Goal: Navigation & Orientation: Find specific page/section

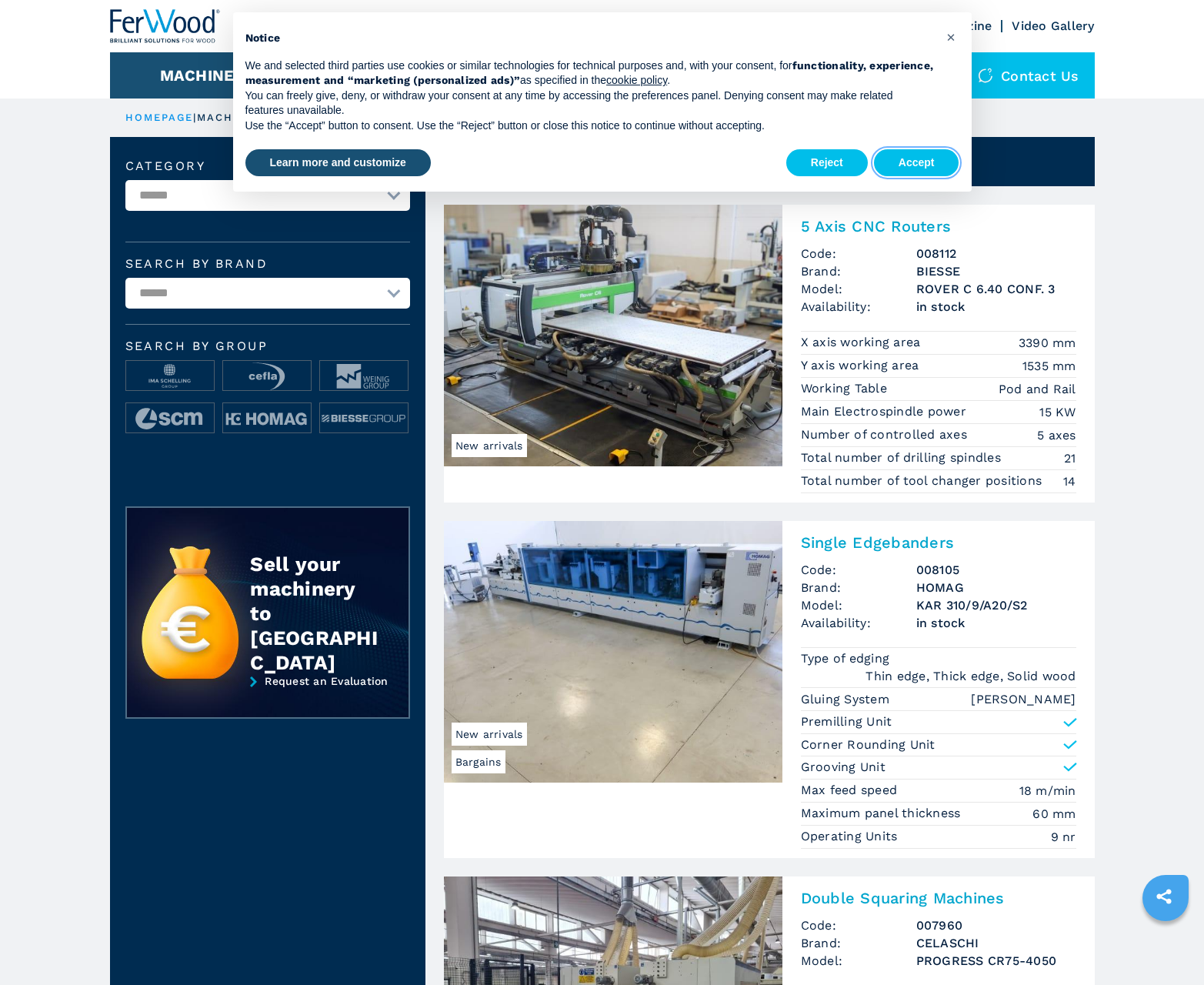
click at [916, 162] on button "Accept" at bounding box center [917, 162] width 85 height 28
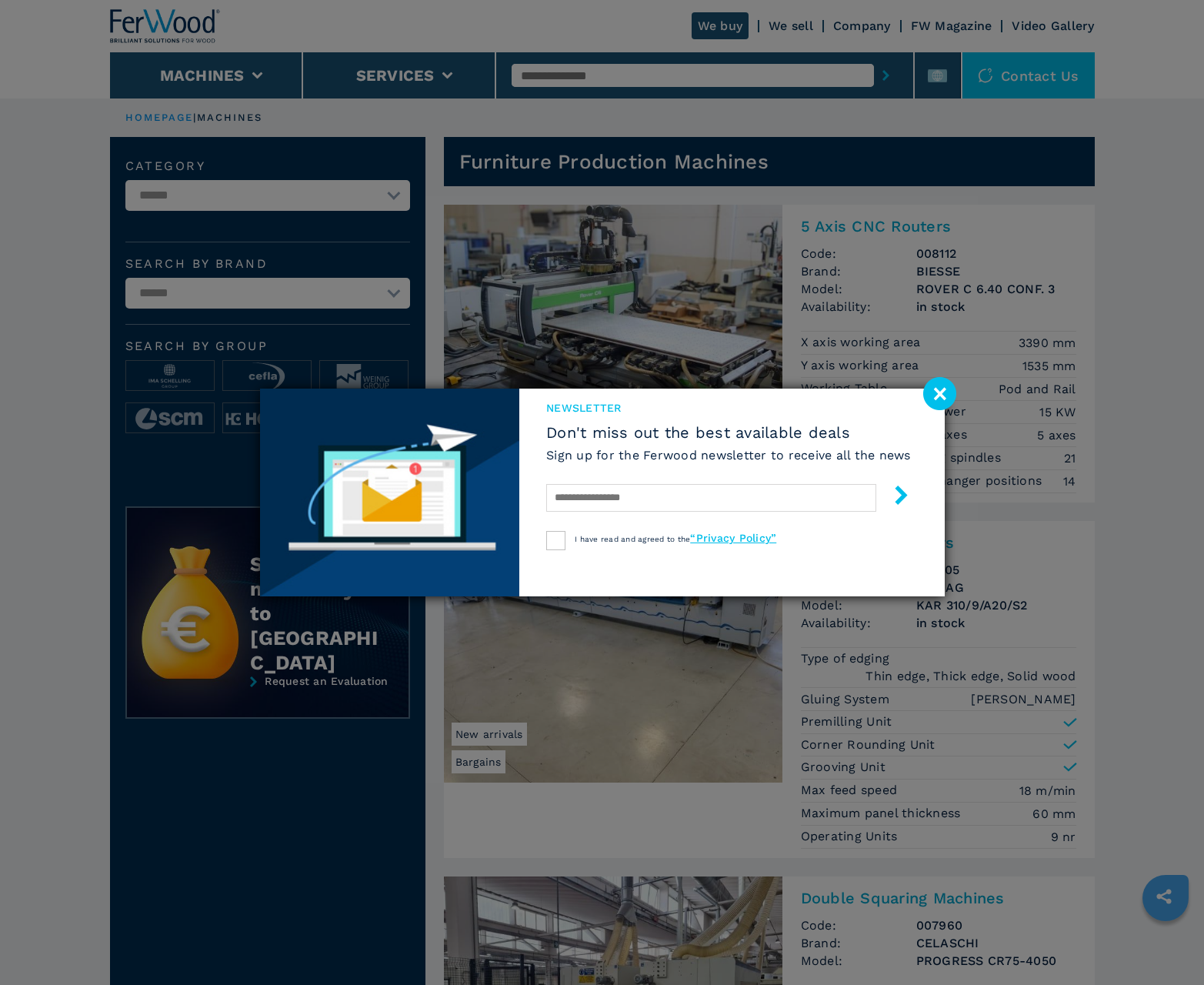
scroll to position [1539, 0]
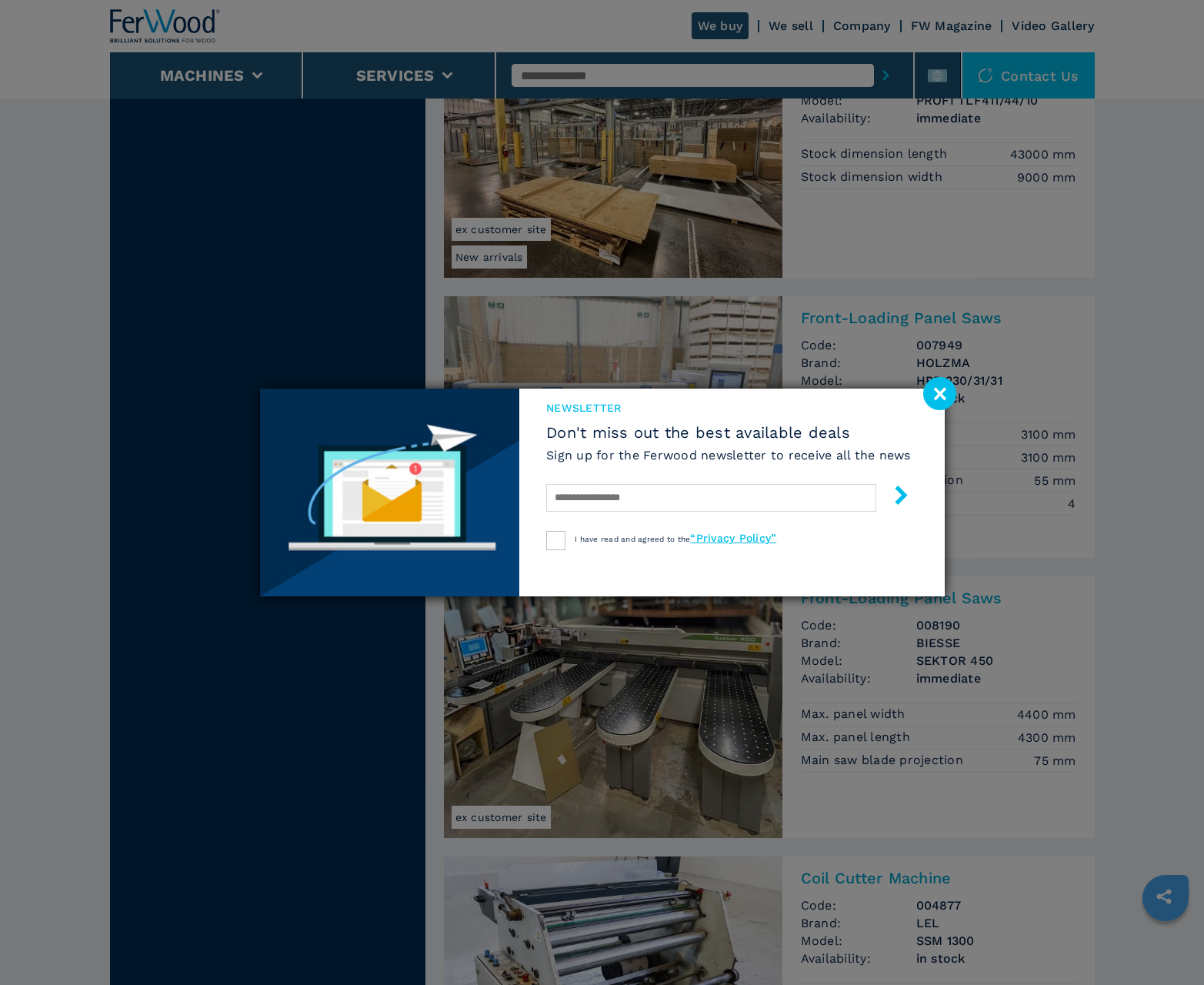
click at [940, 393] on image at bounding box center [940, 393] width 33 height 33
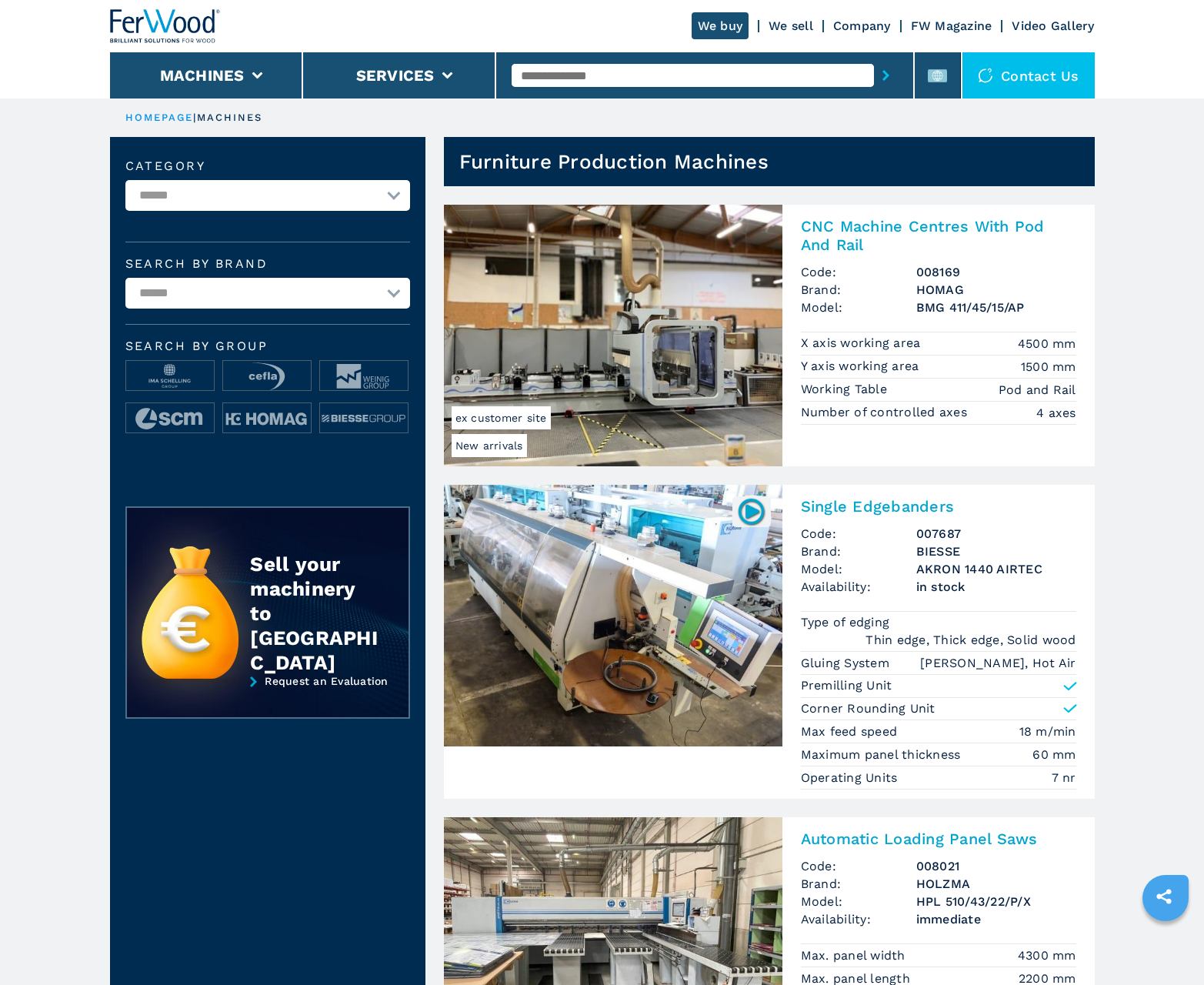
scroll to position [1539, 0]
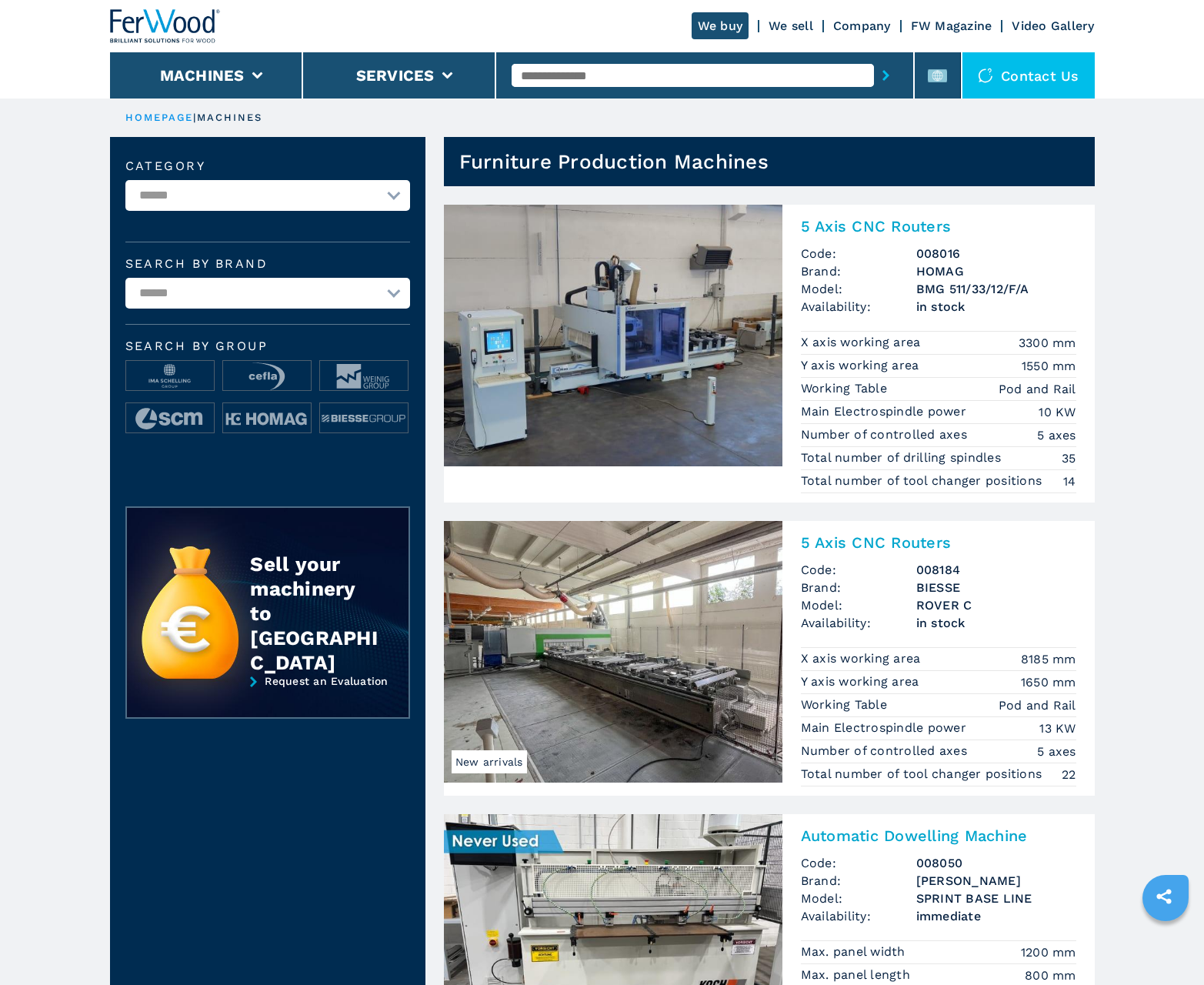
scroll to position [1539, 0]
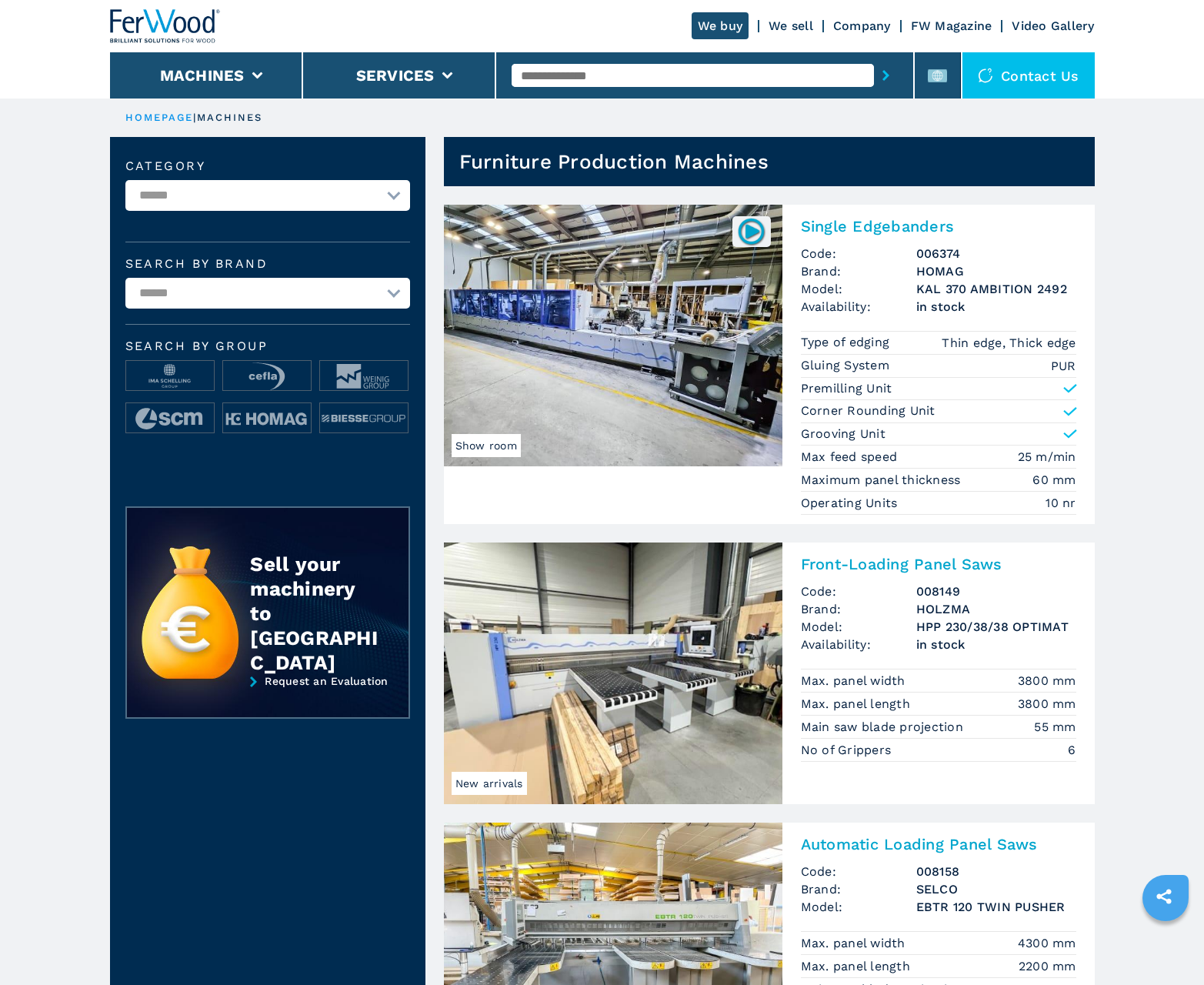
scroll to position [1539, 0]
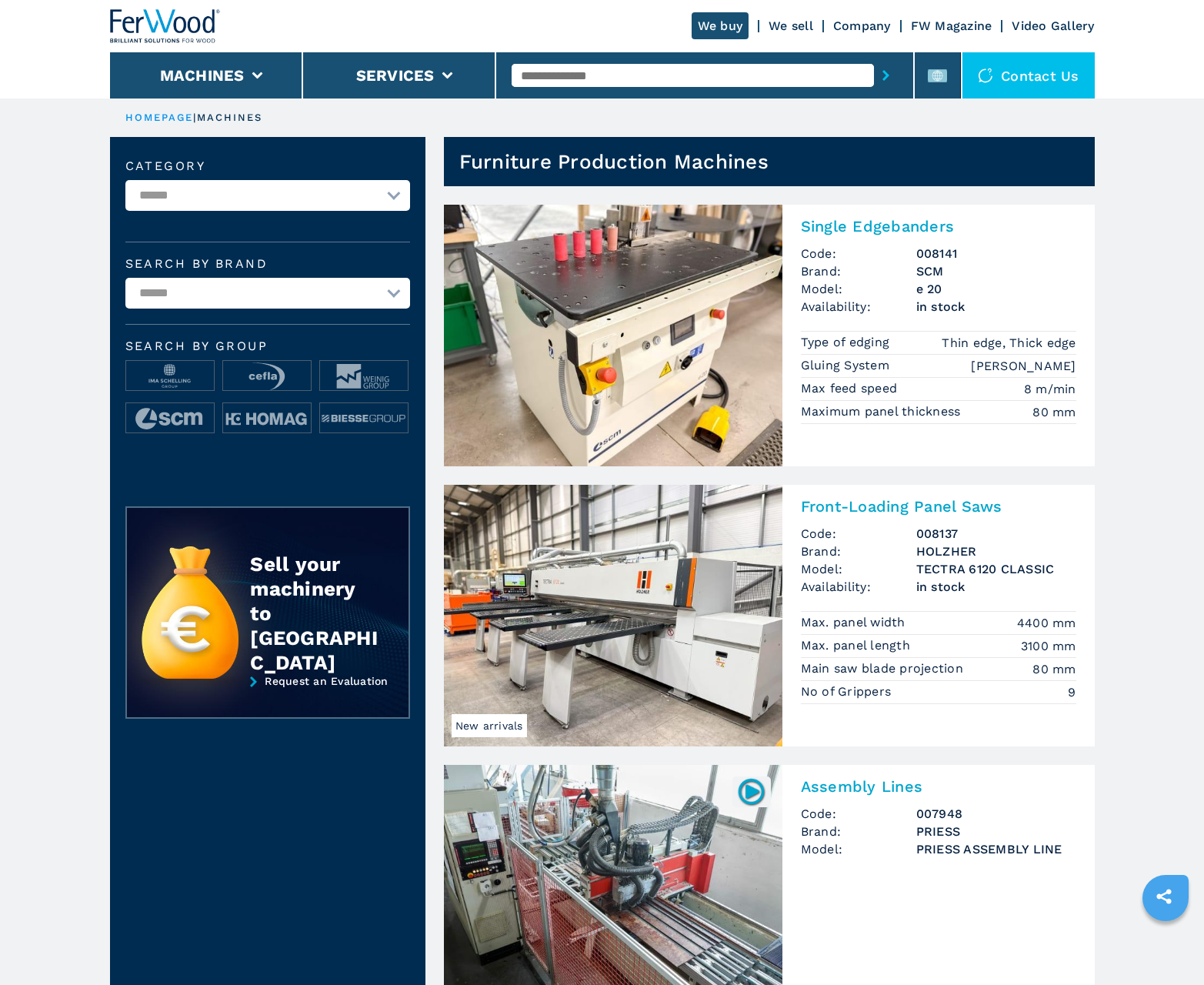
scroll to position [1539, 0]
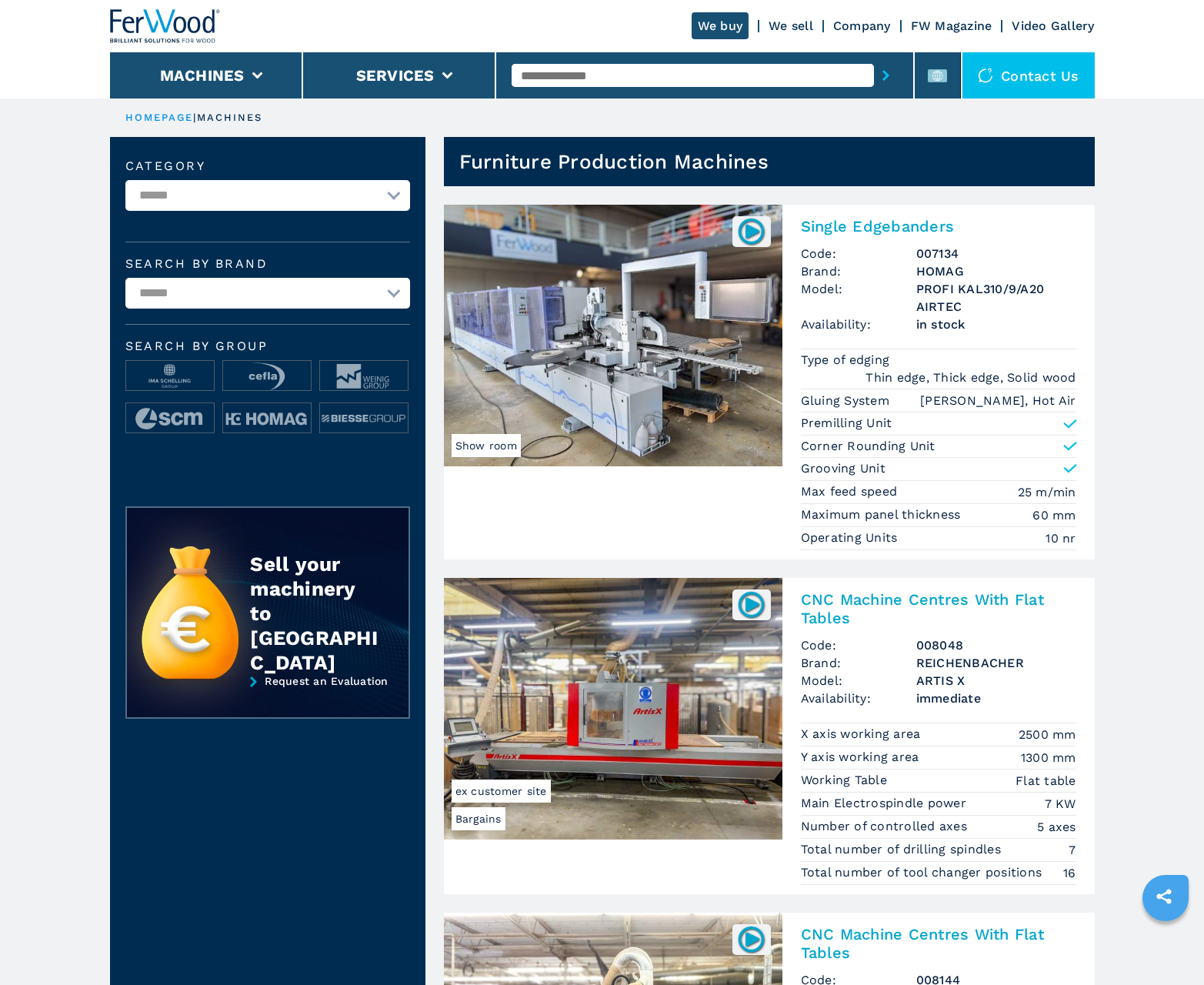
scroll to position [1539, 0]
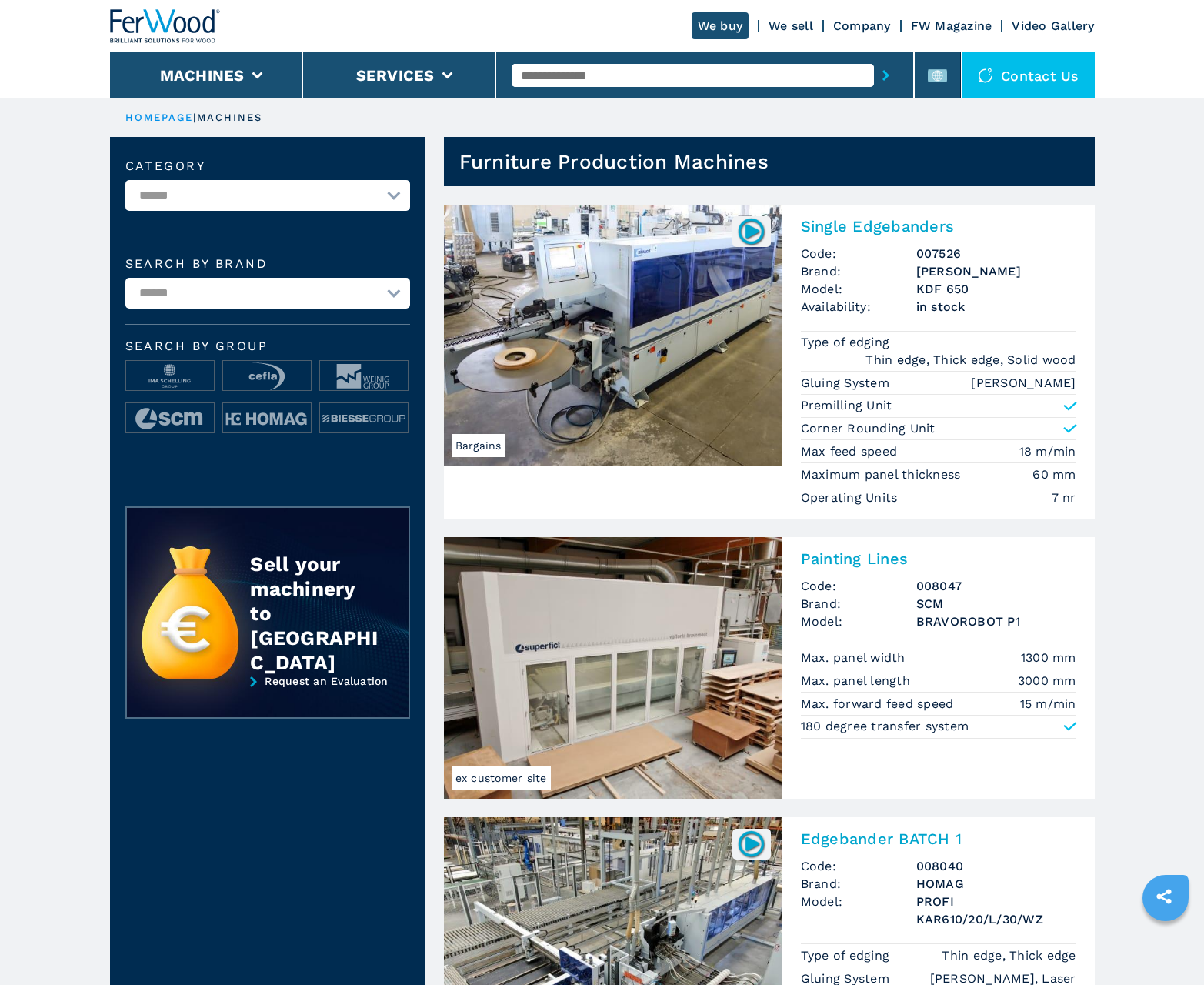
scroll to position [1539, 0]
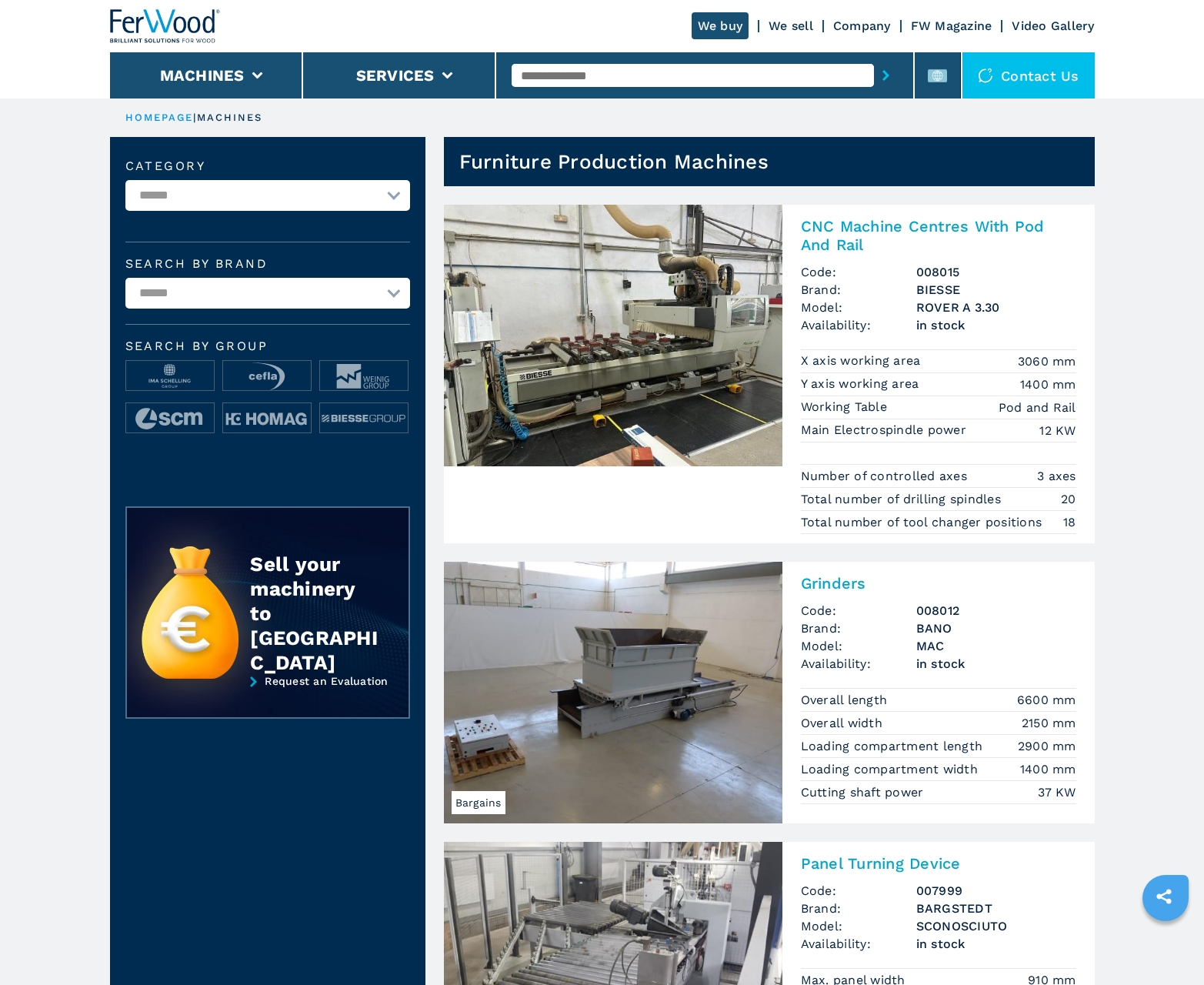
scroll to position [1539, 0]
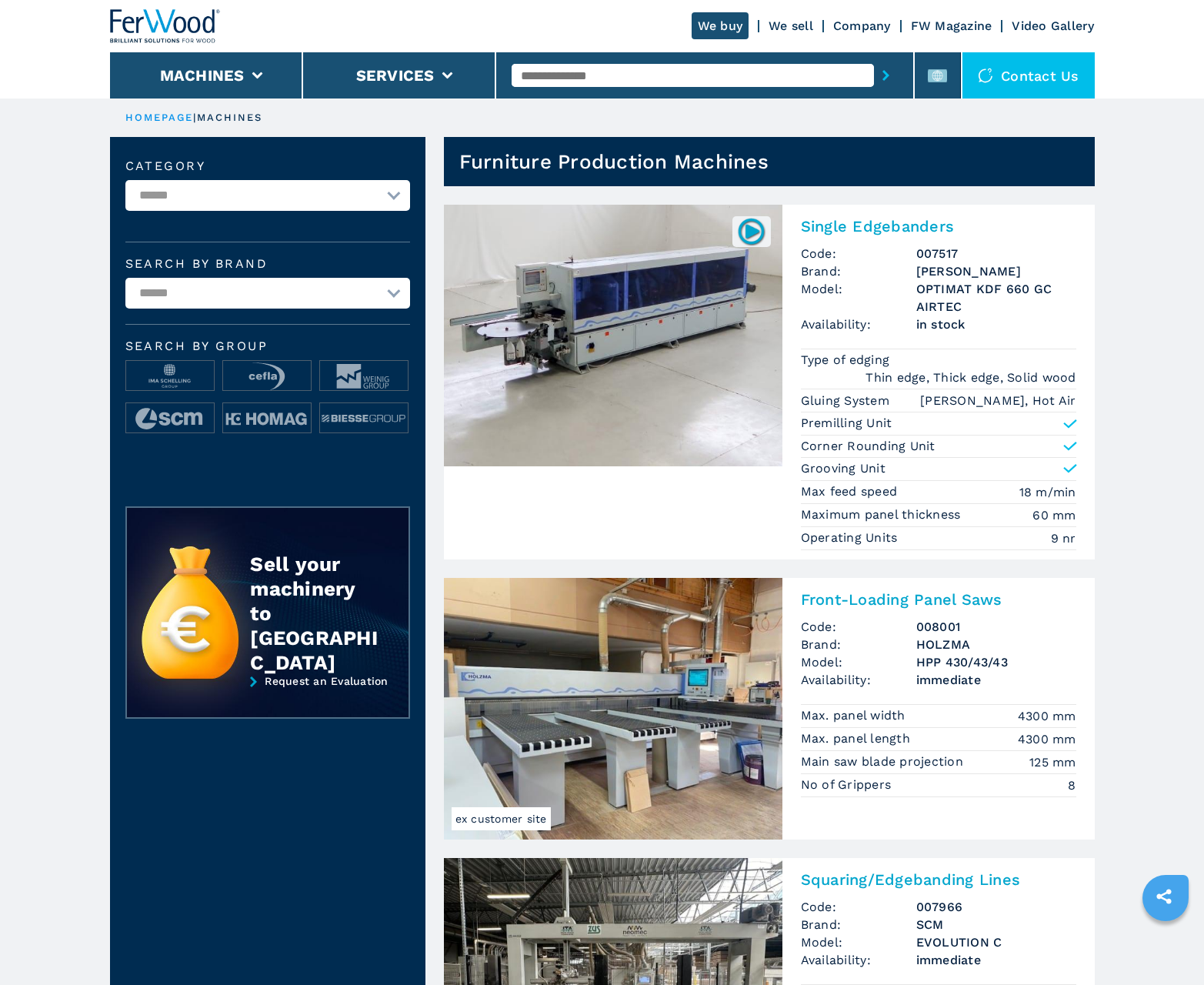
scroll to position [1539, 0]
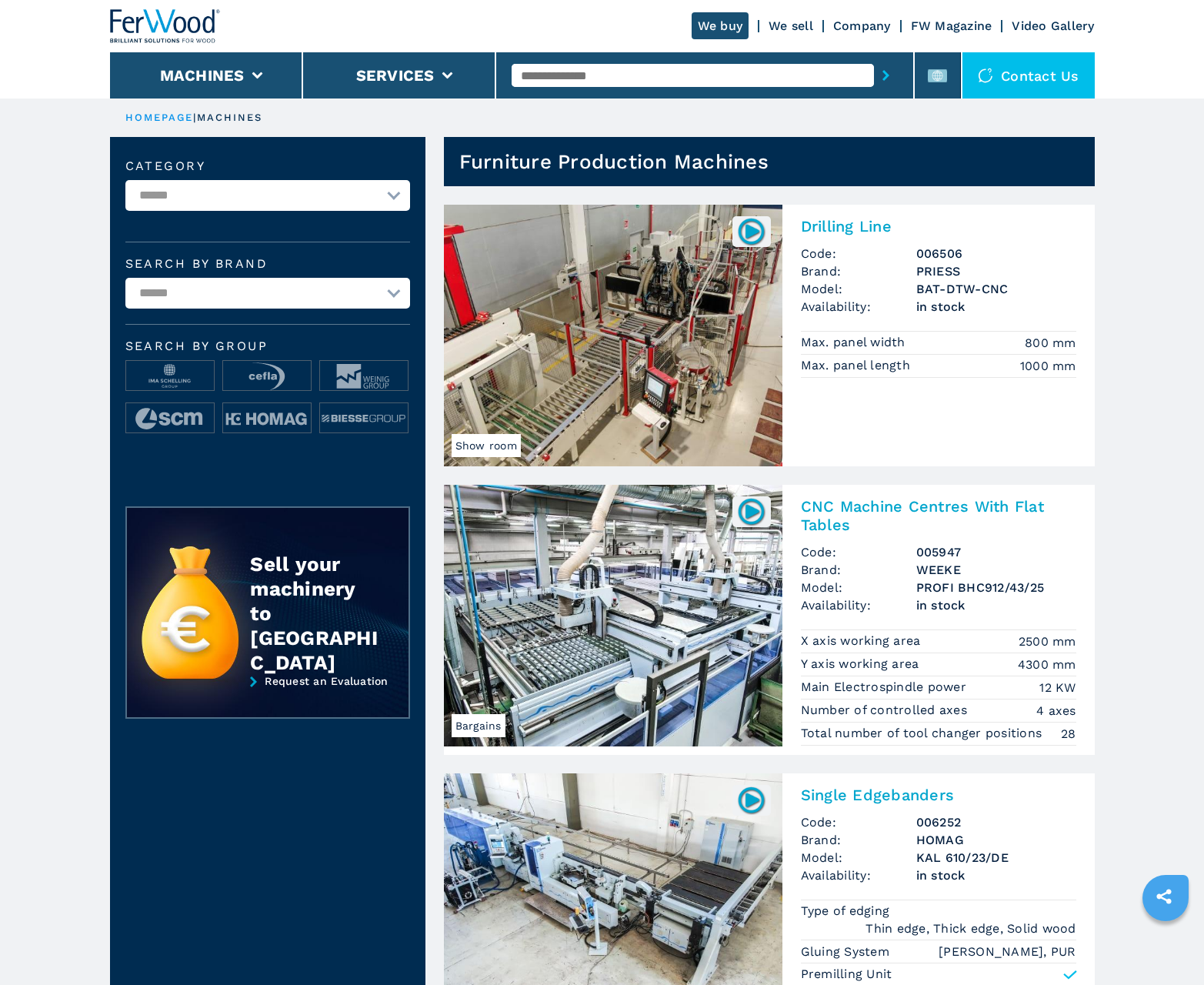
scroll to position [1539, 0]
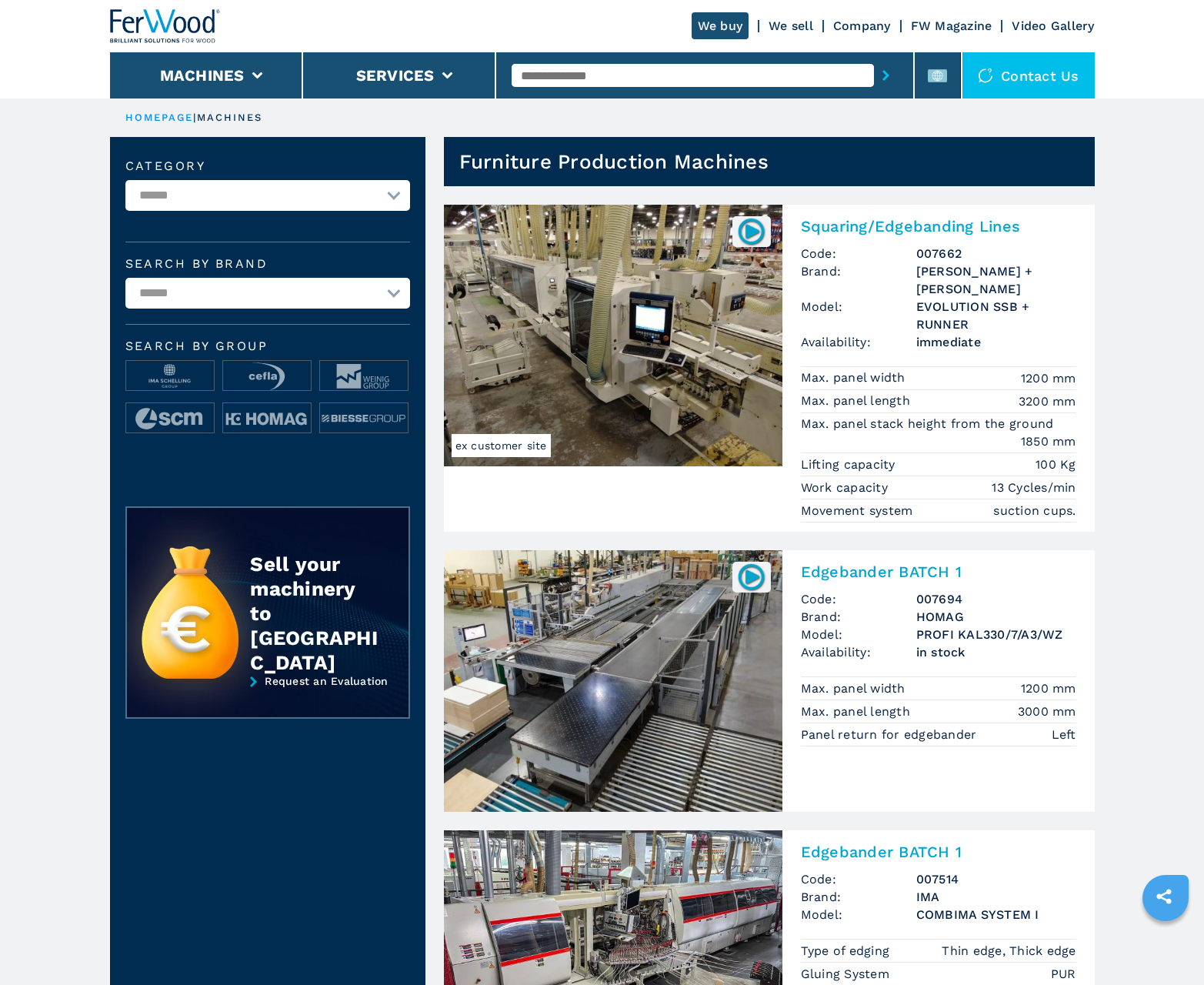
scroll to position [1539, 0]
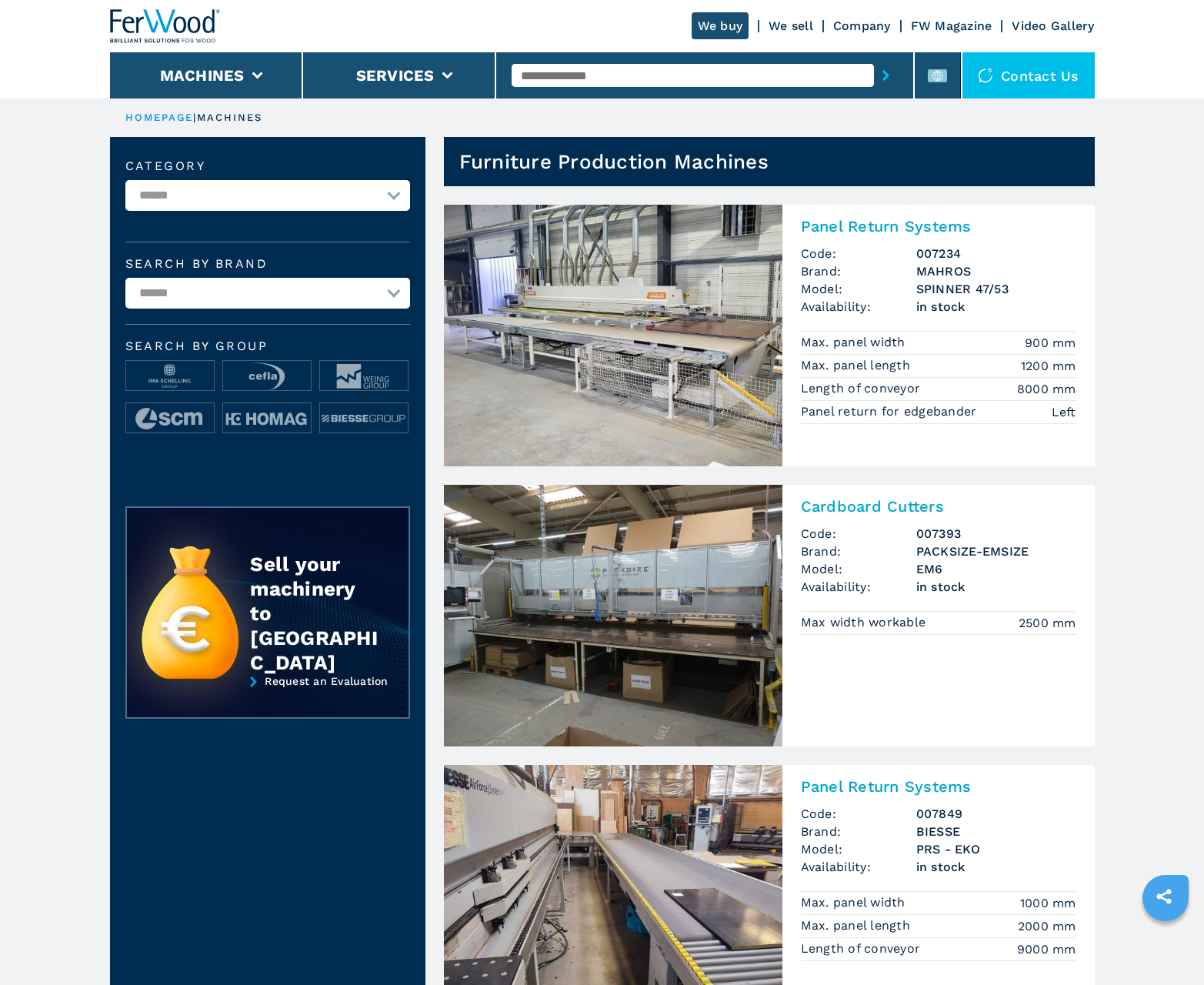
scroll to position [1539, 0]
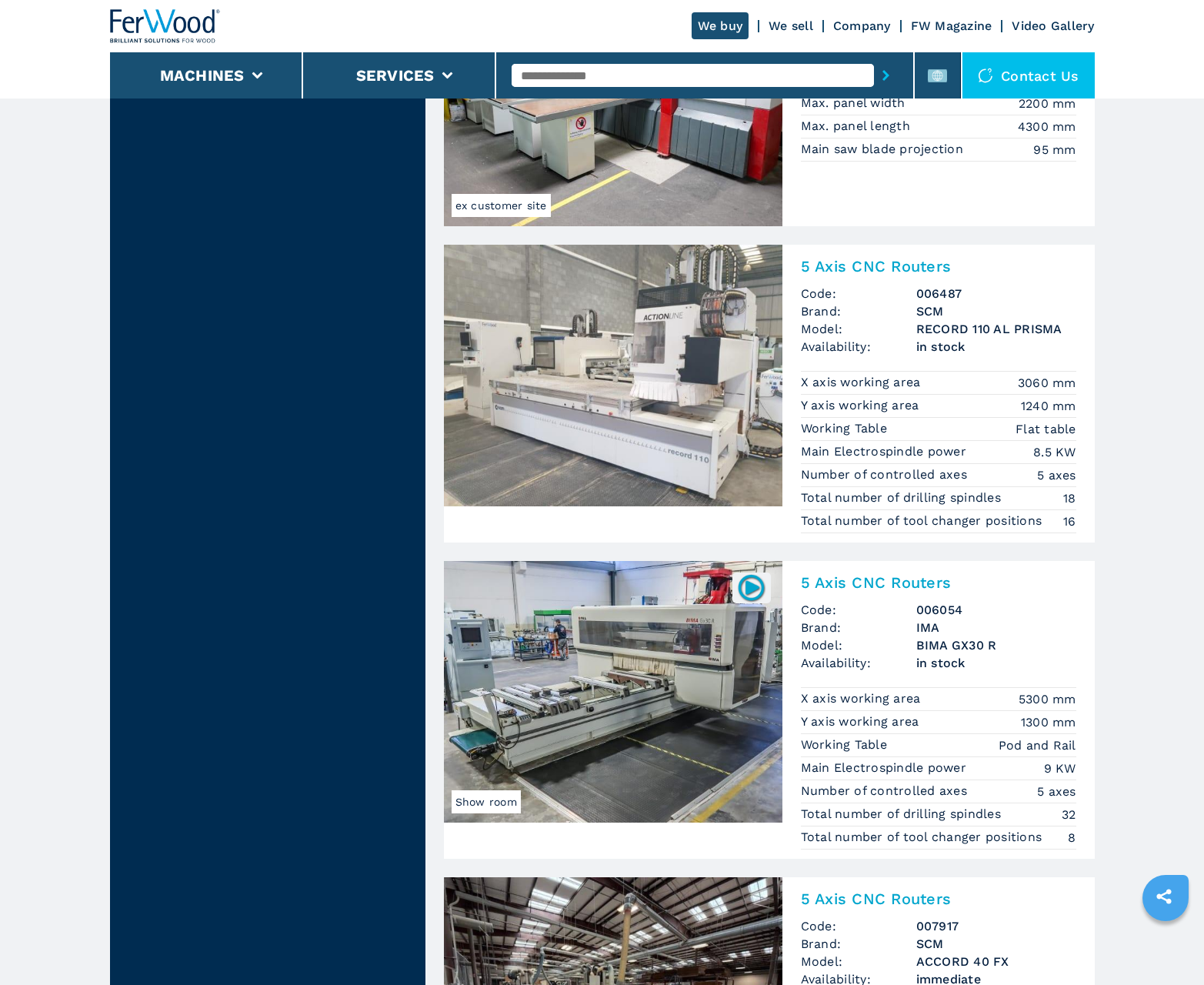
scroll to position [3186, 0]
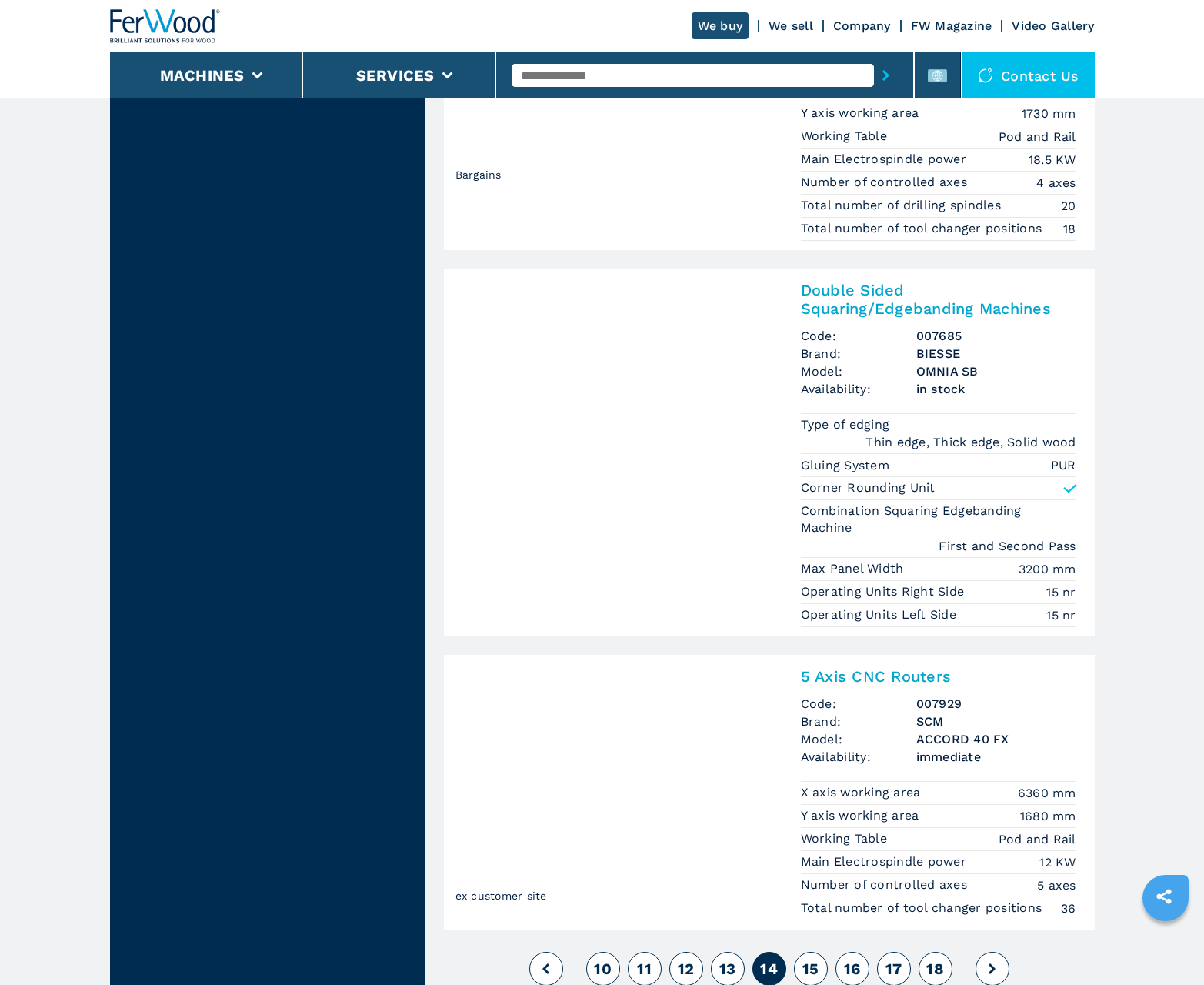
click at [810, 968] on span "15" at bounding box center [811, 969] width 17 height 19
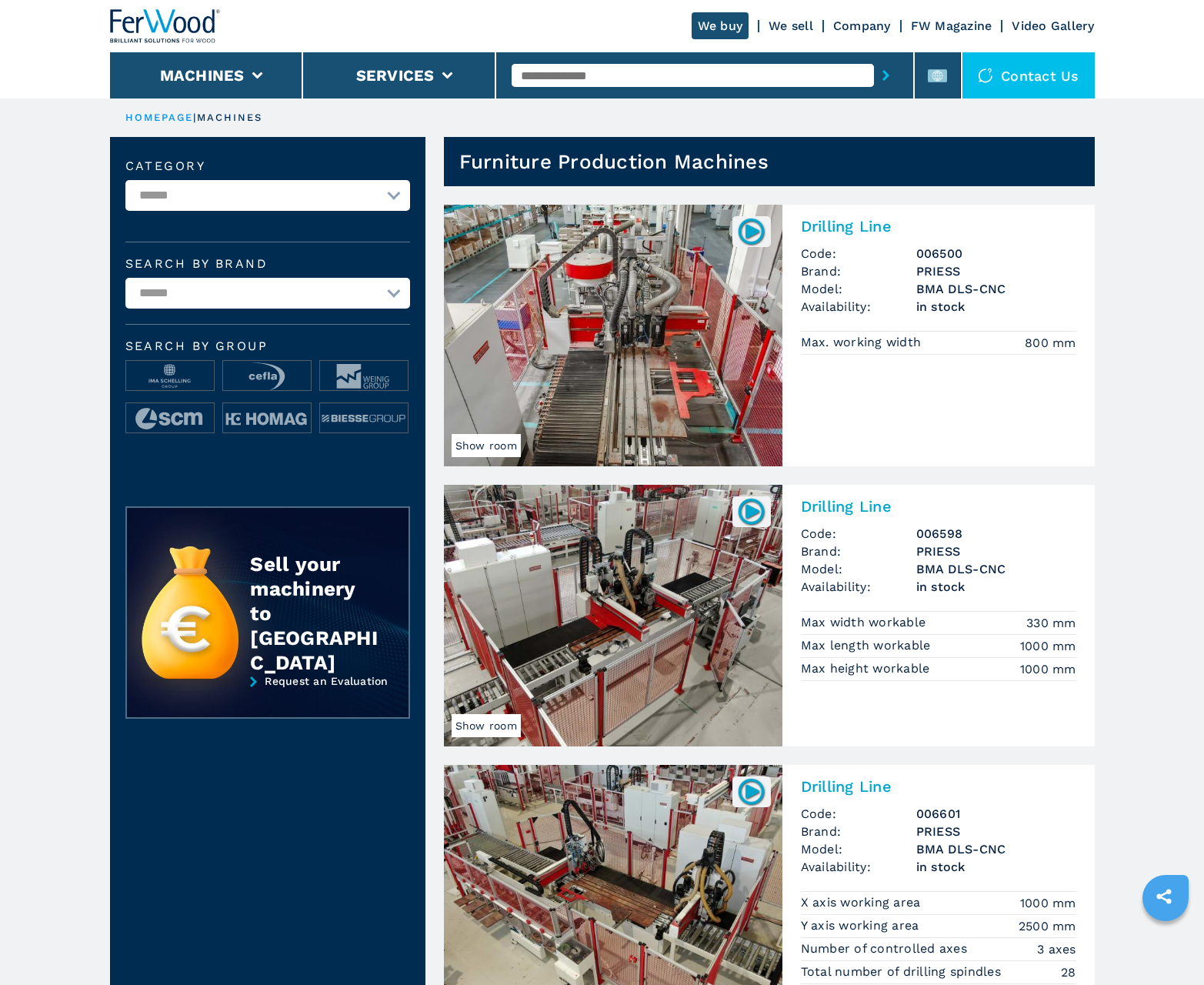
scroll to position [1539, 0]
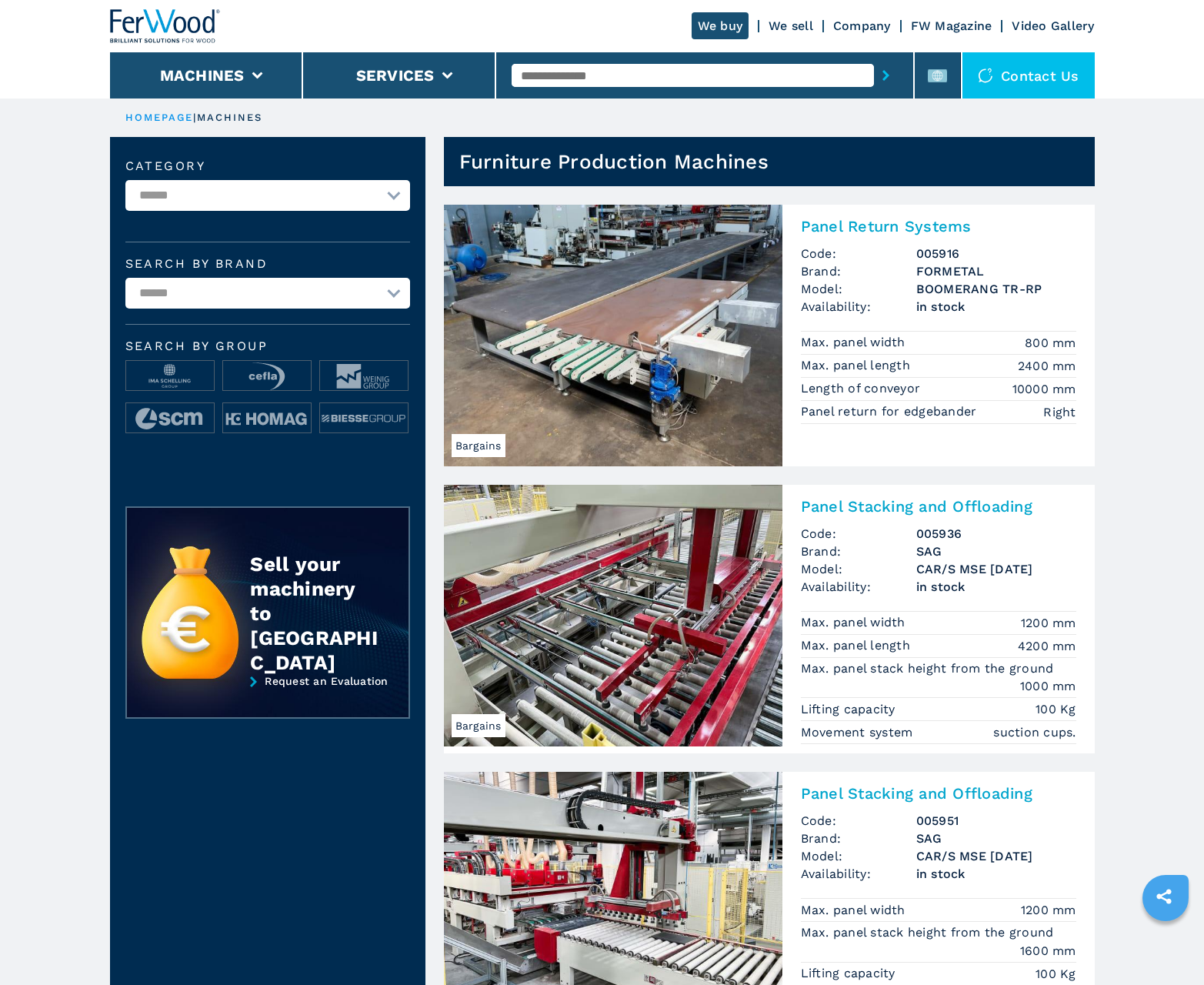
scroll to position [1539, 0]
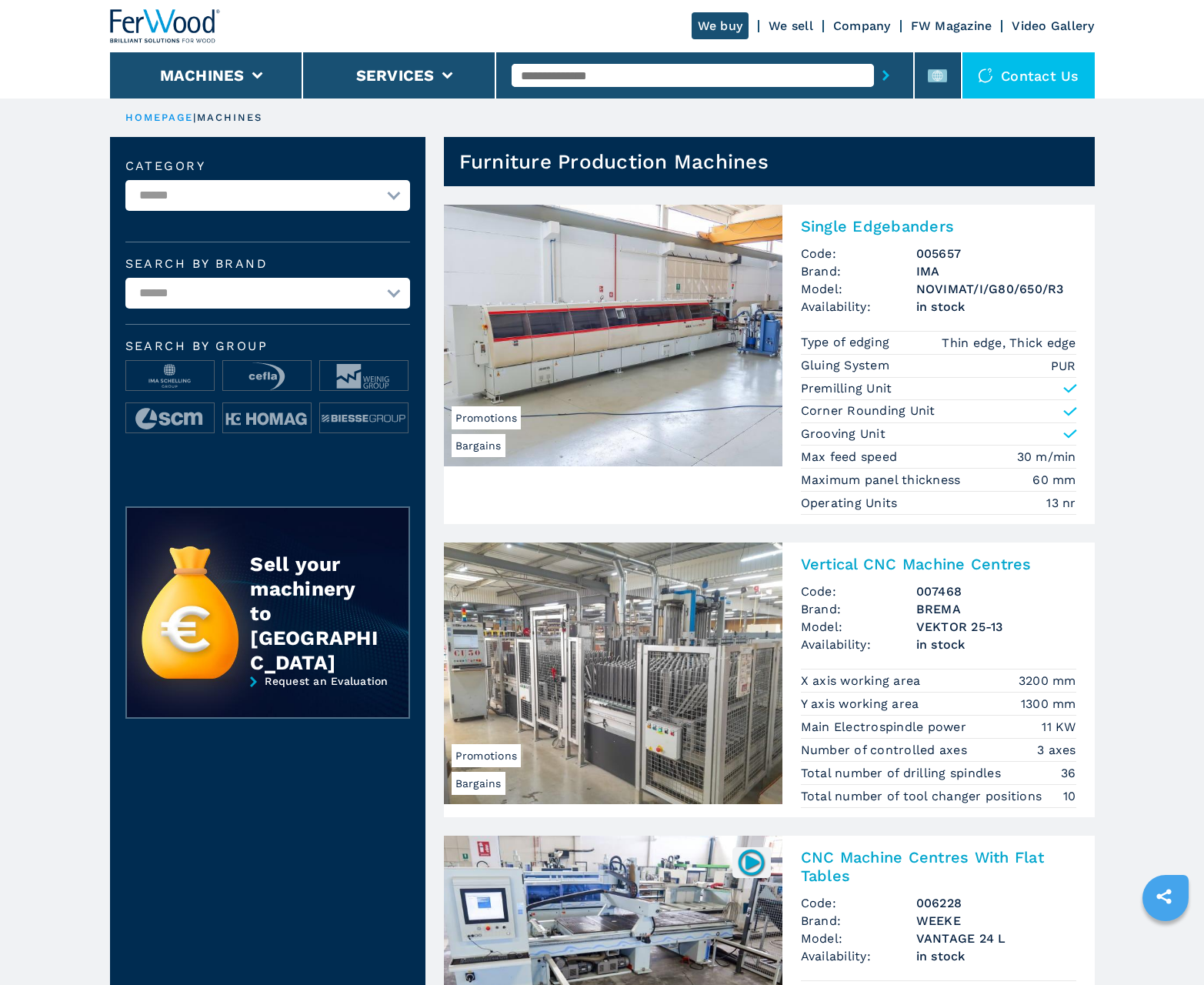
scroll to position [1539, 0]
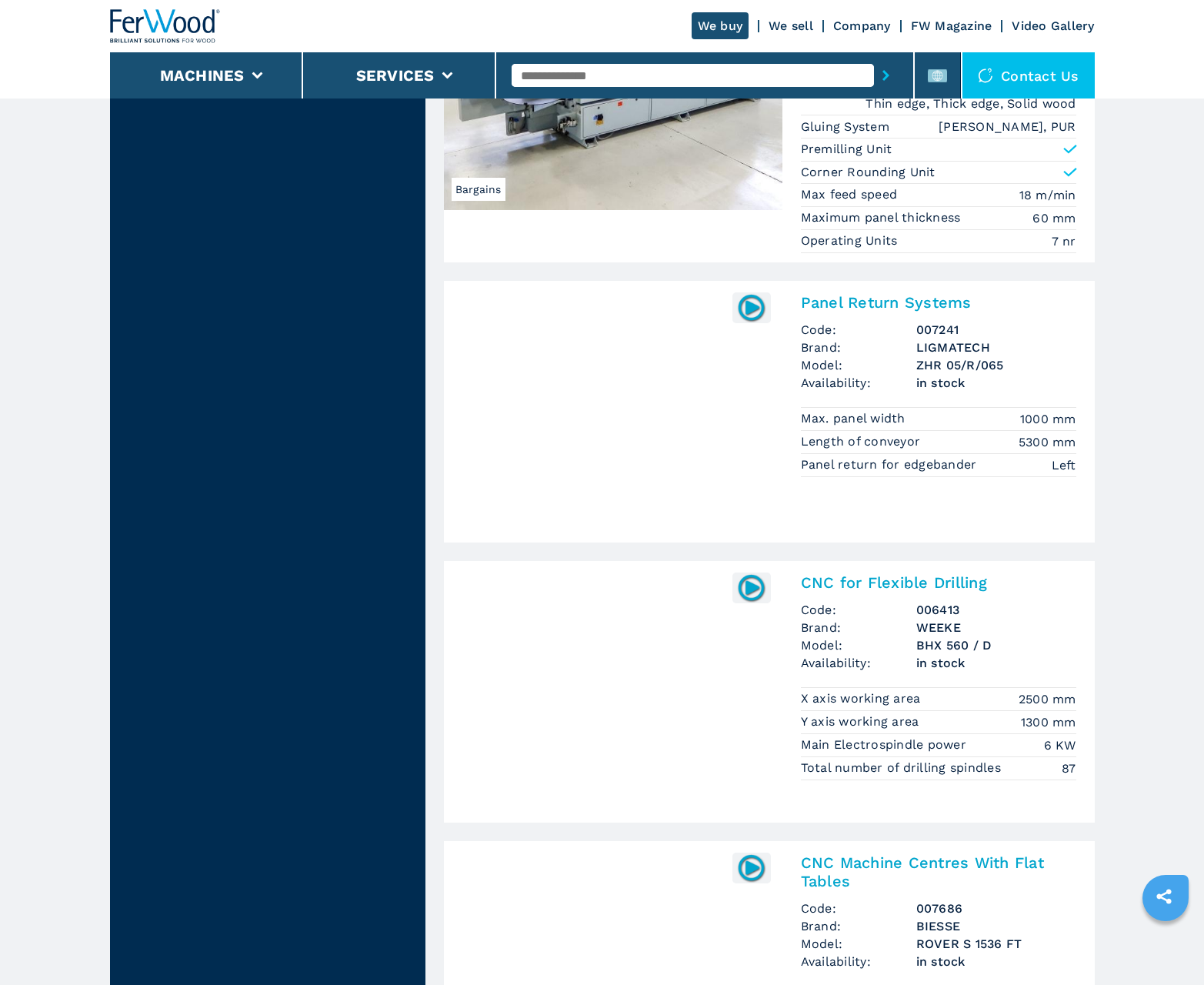
scroll to position [3004, 0]
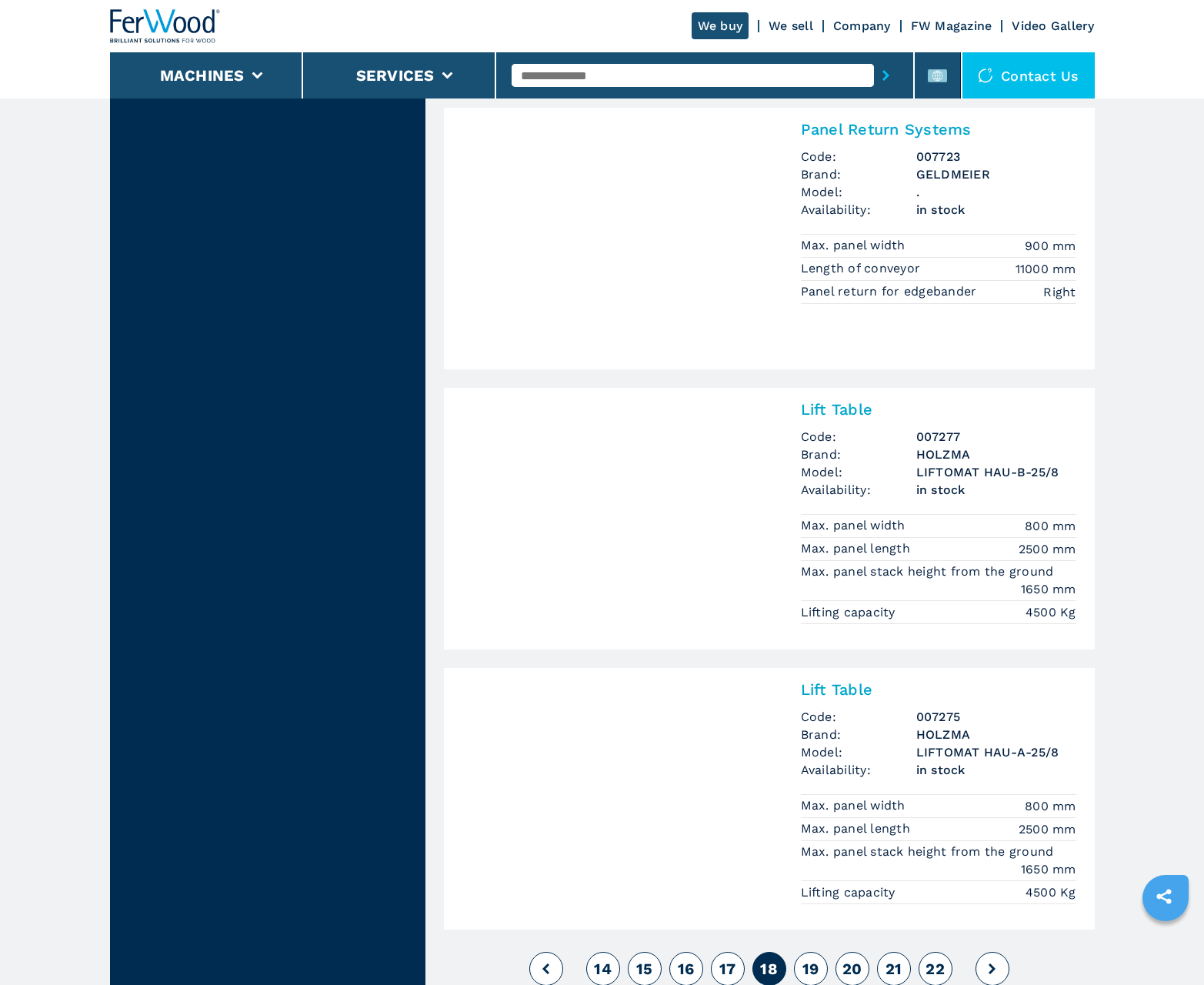
click at [810, 968] on span "19" at bounding box center [811, 969] width 17 height 19
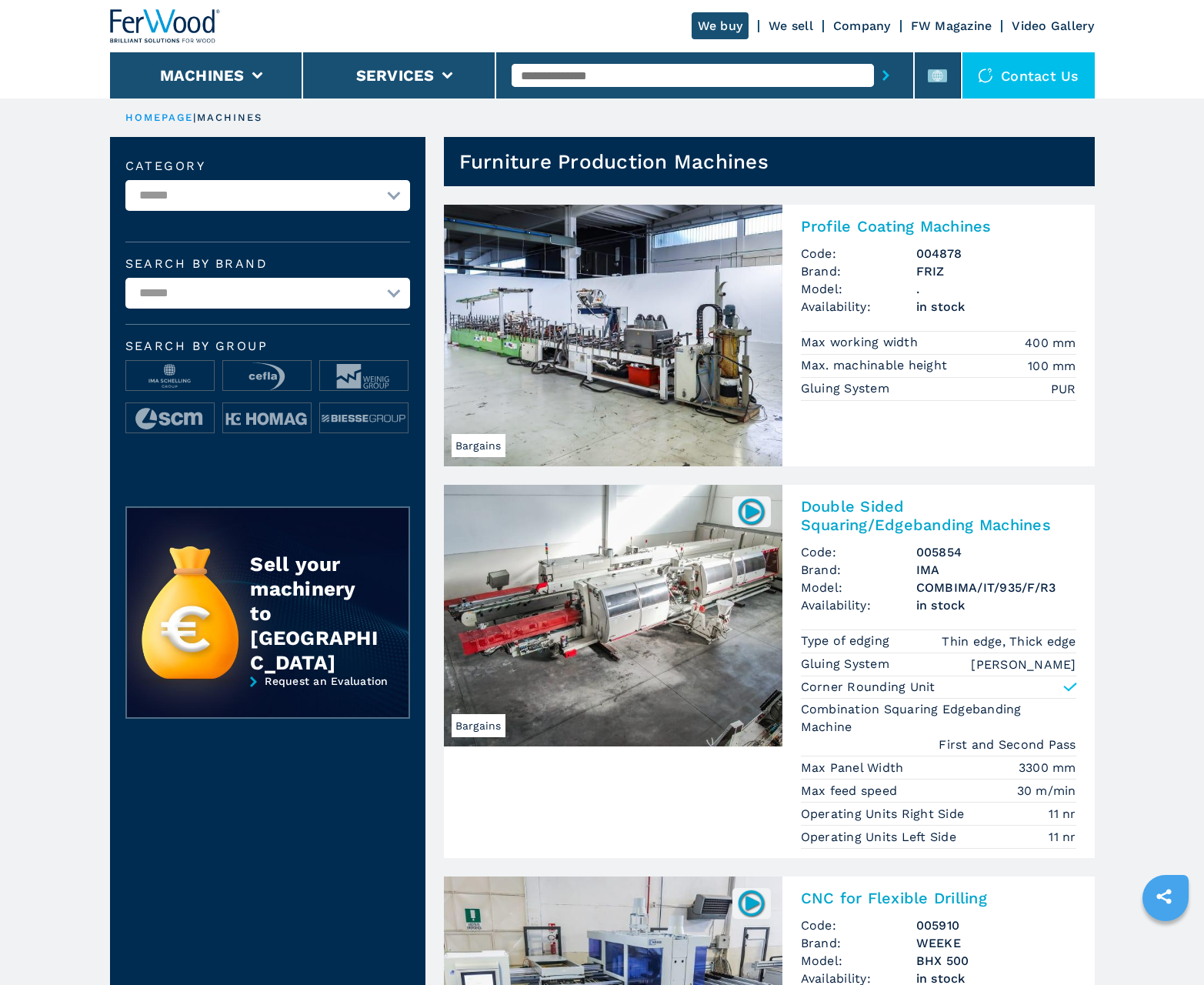
scroll to position [1539, 0]
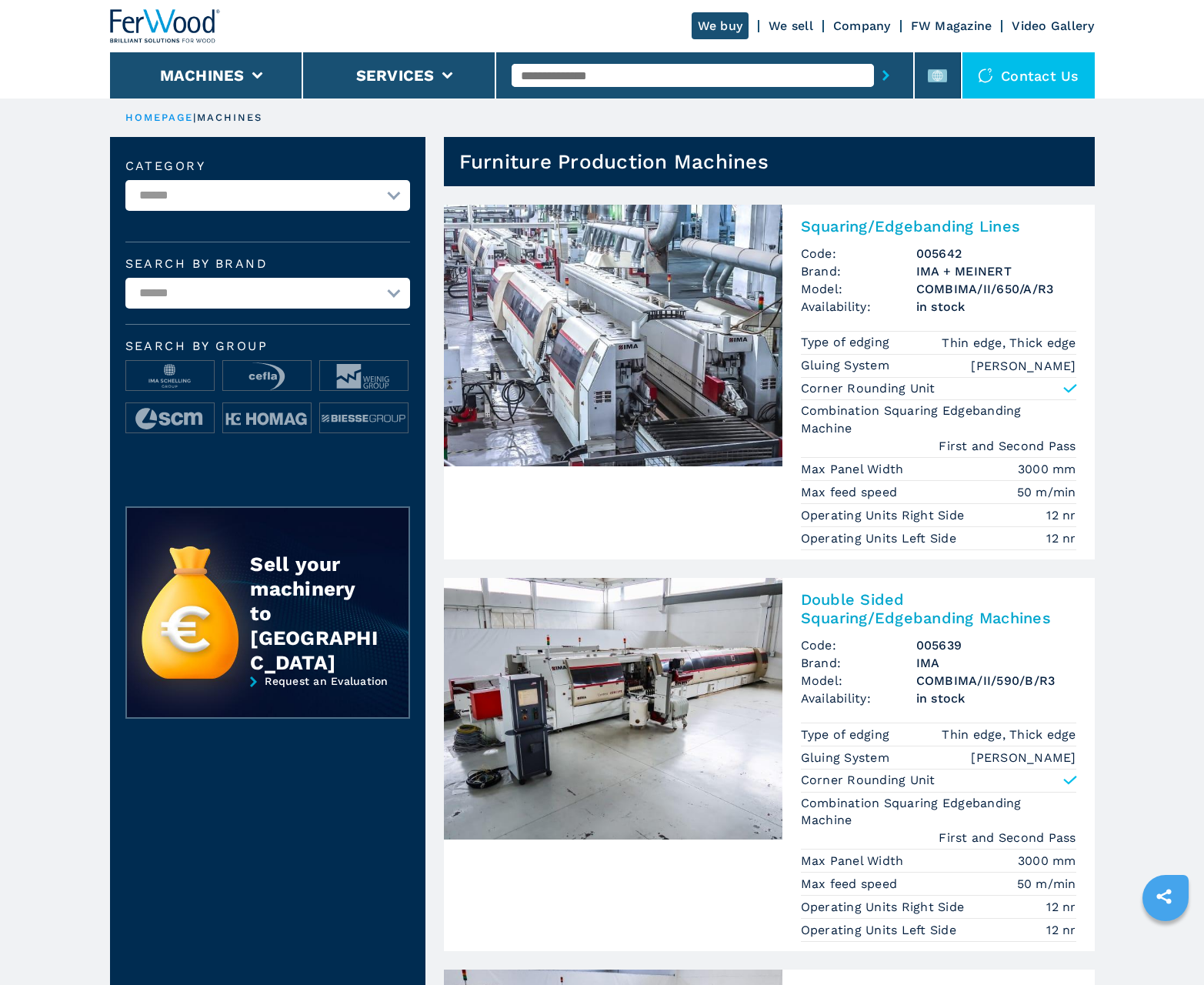
scroll to position [1539, 0]
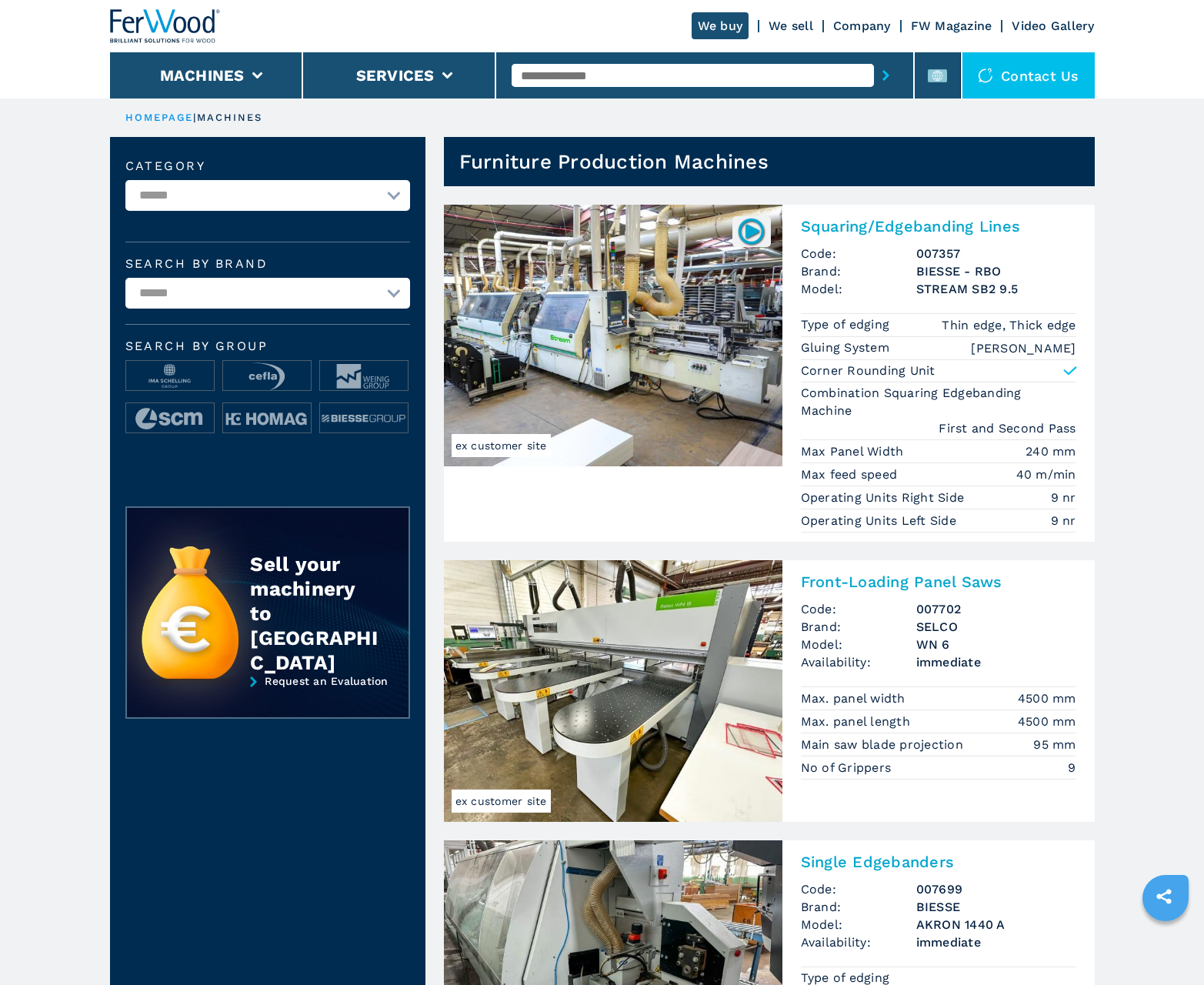
scroll to position [1539, 0]
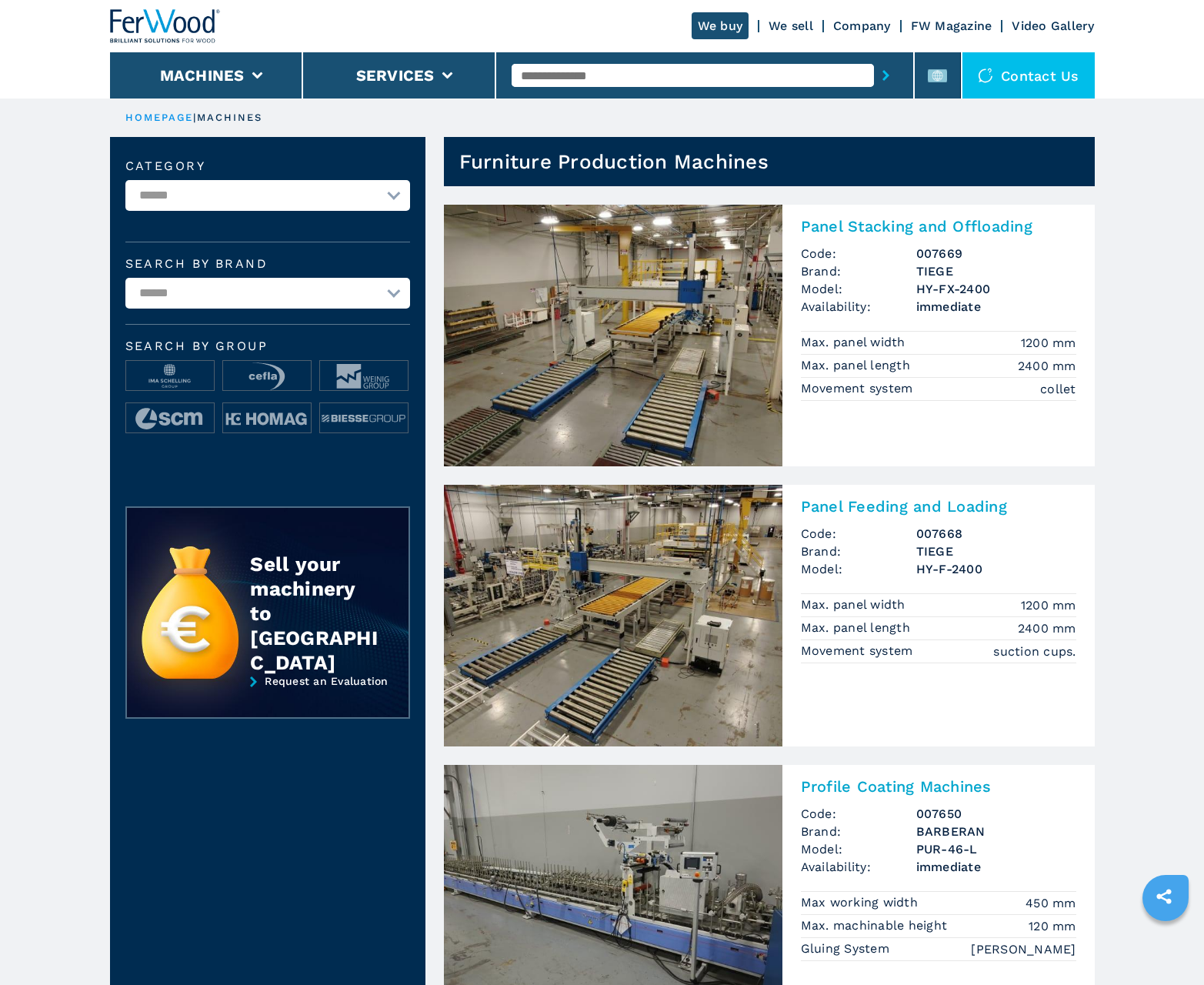
scroll to position [1539, 0]
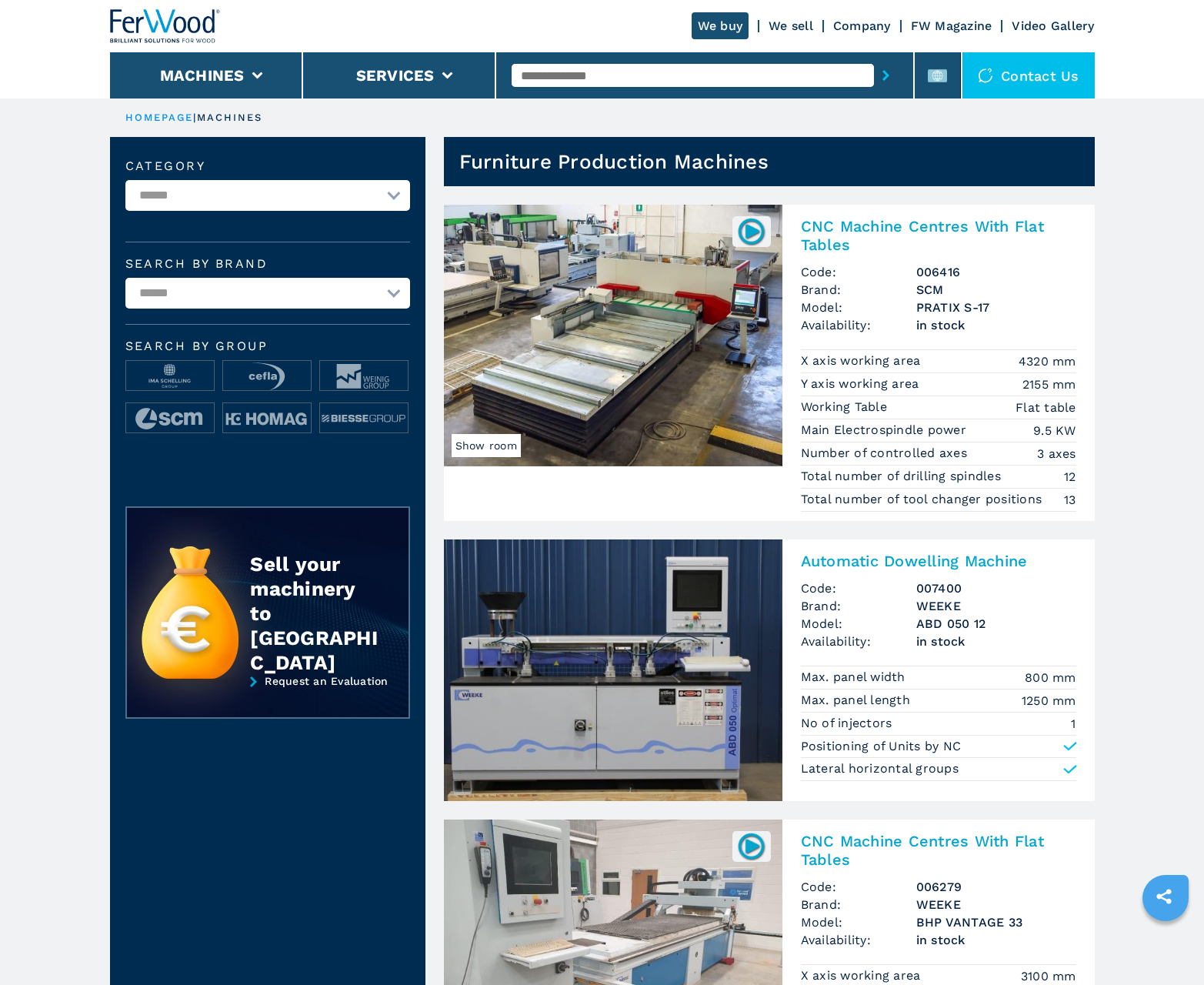
scroll to position [1539, 0]
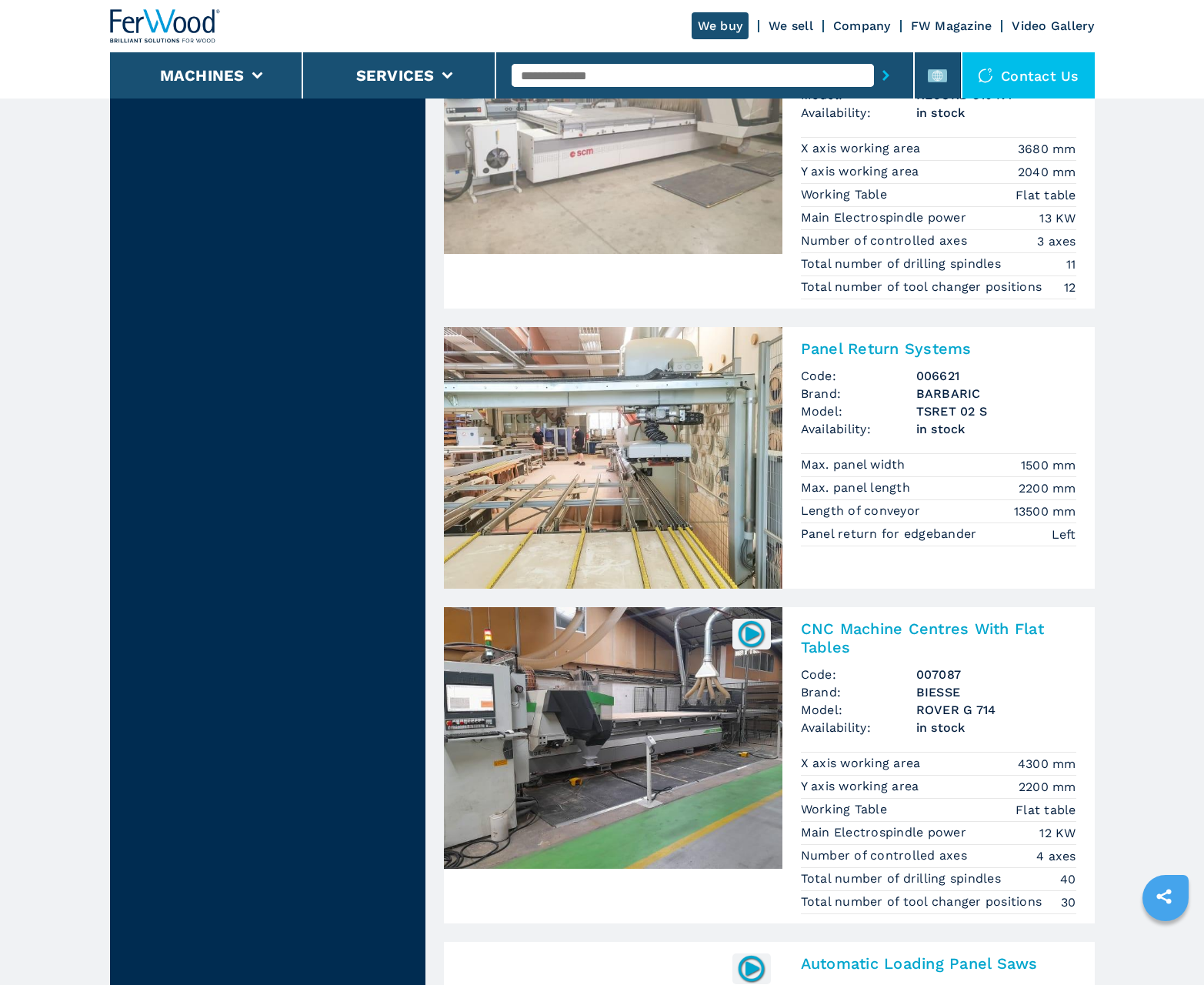
scroll to position [3062, 0]
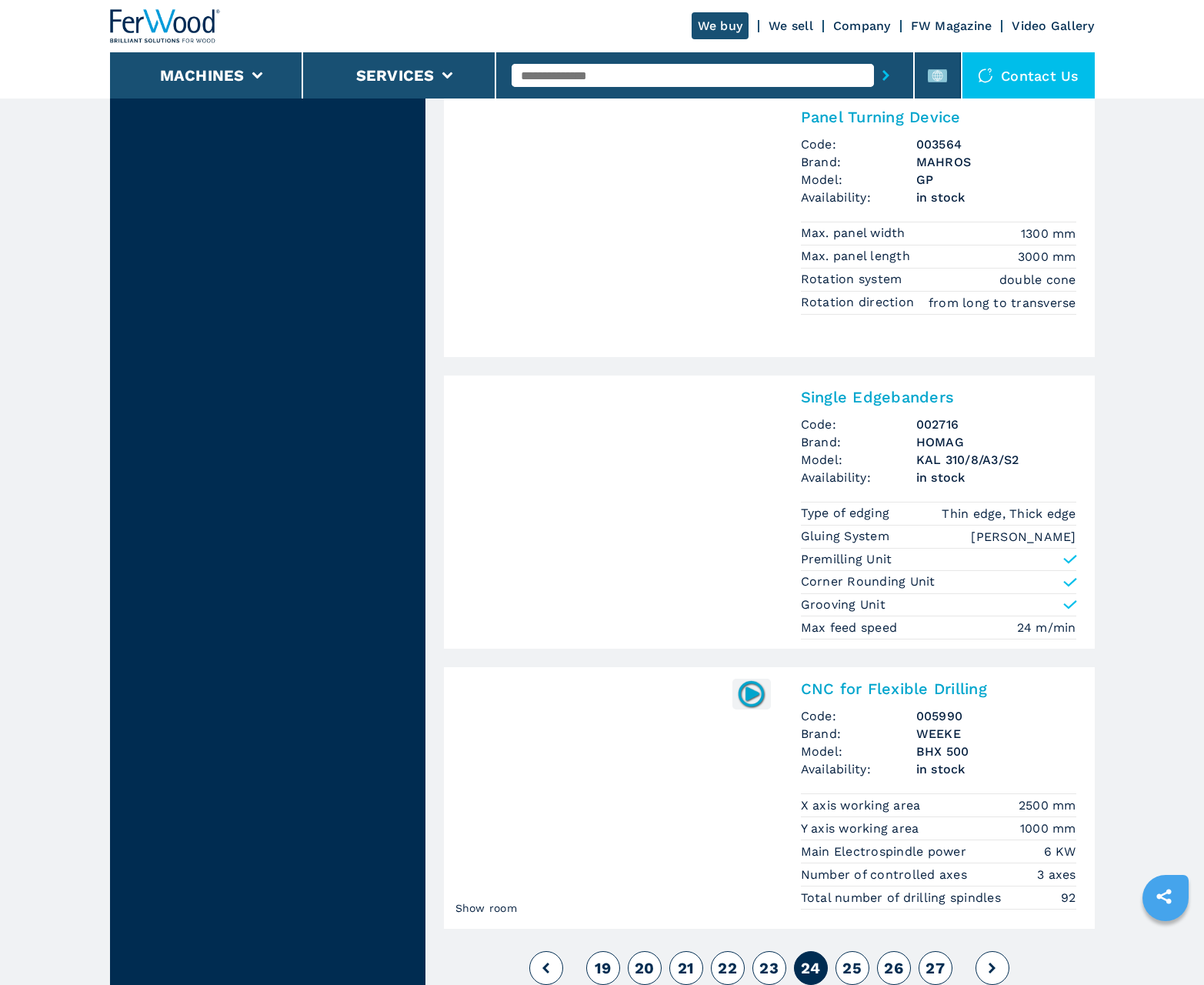
click at [851, 968] on span "25" at bounding box center [852, 968] width 20 height 19
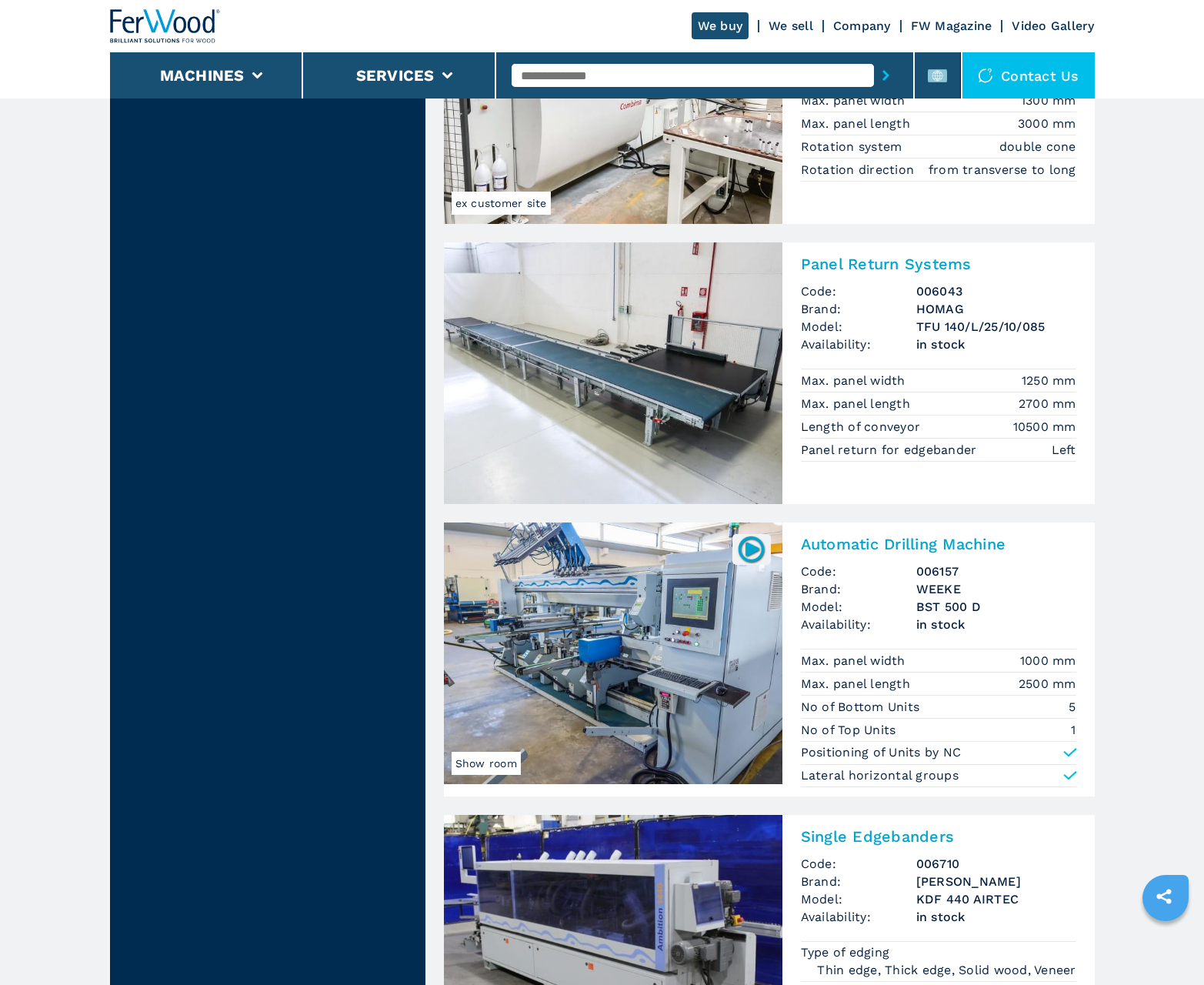
scroll to position [2991, 0]
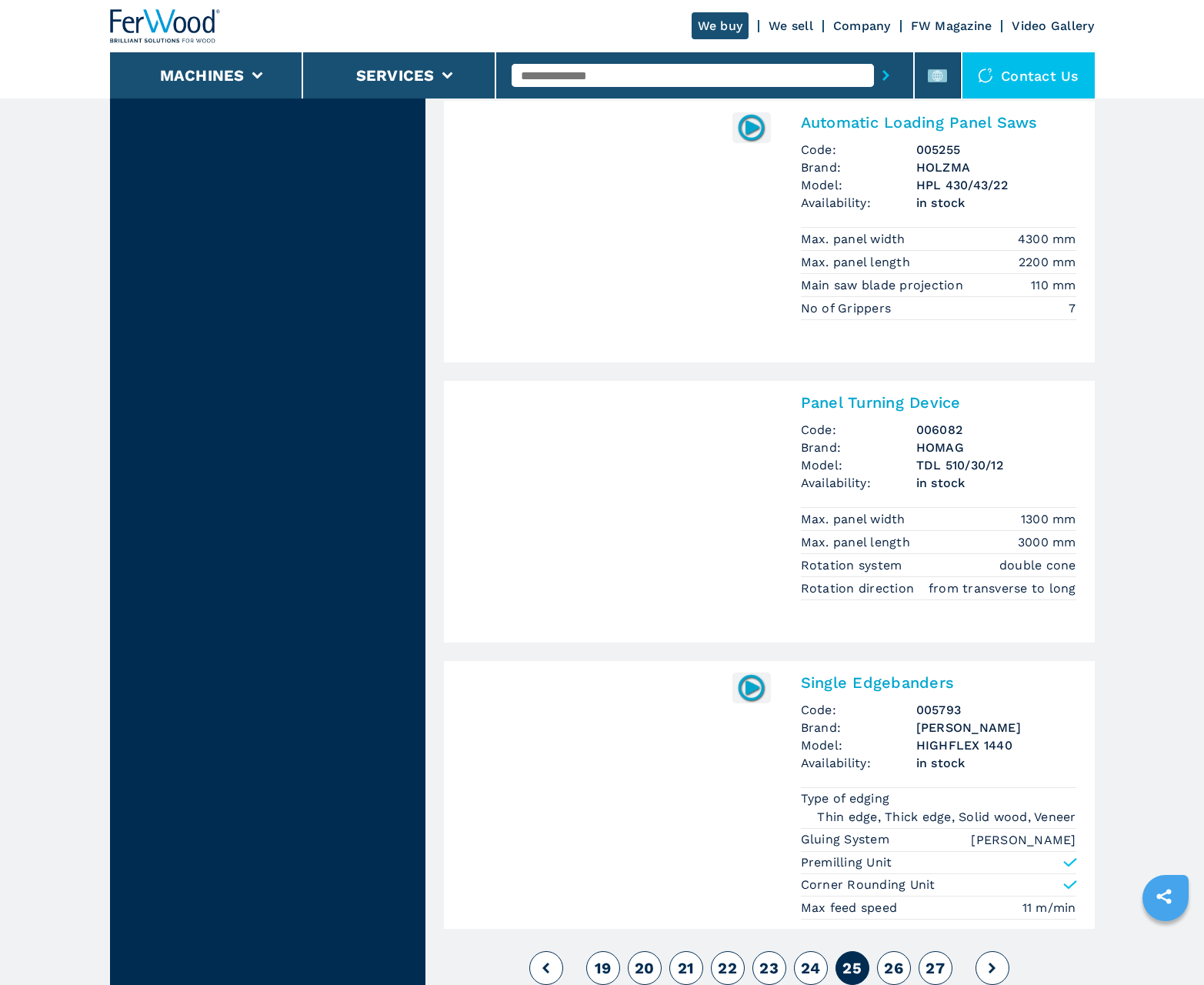
click at [893, 968] on span "26" at bounding box center [893, 968] width 20 height 19
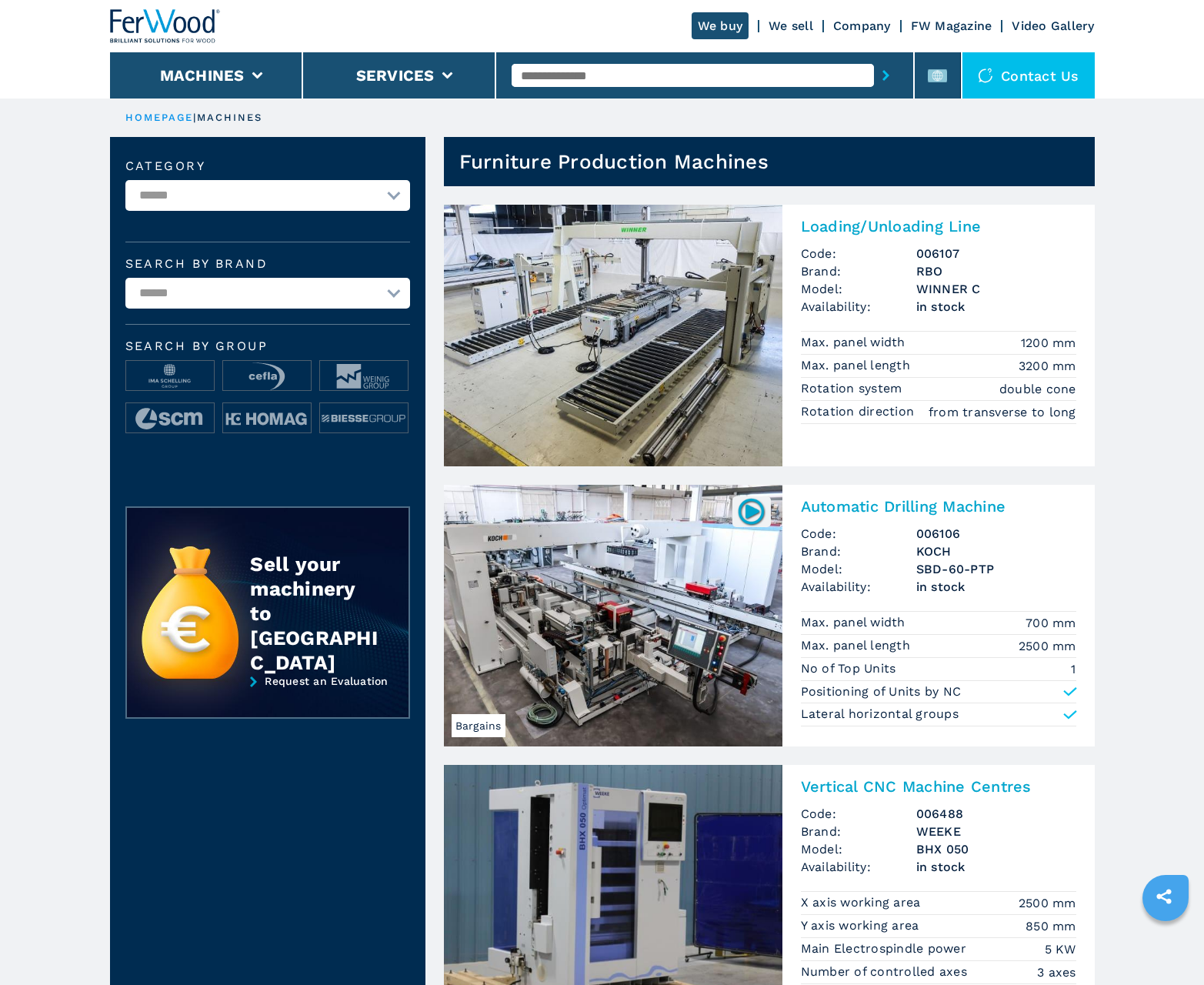
scroll to position [1539, 0]
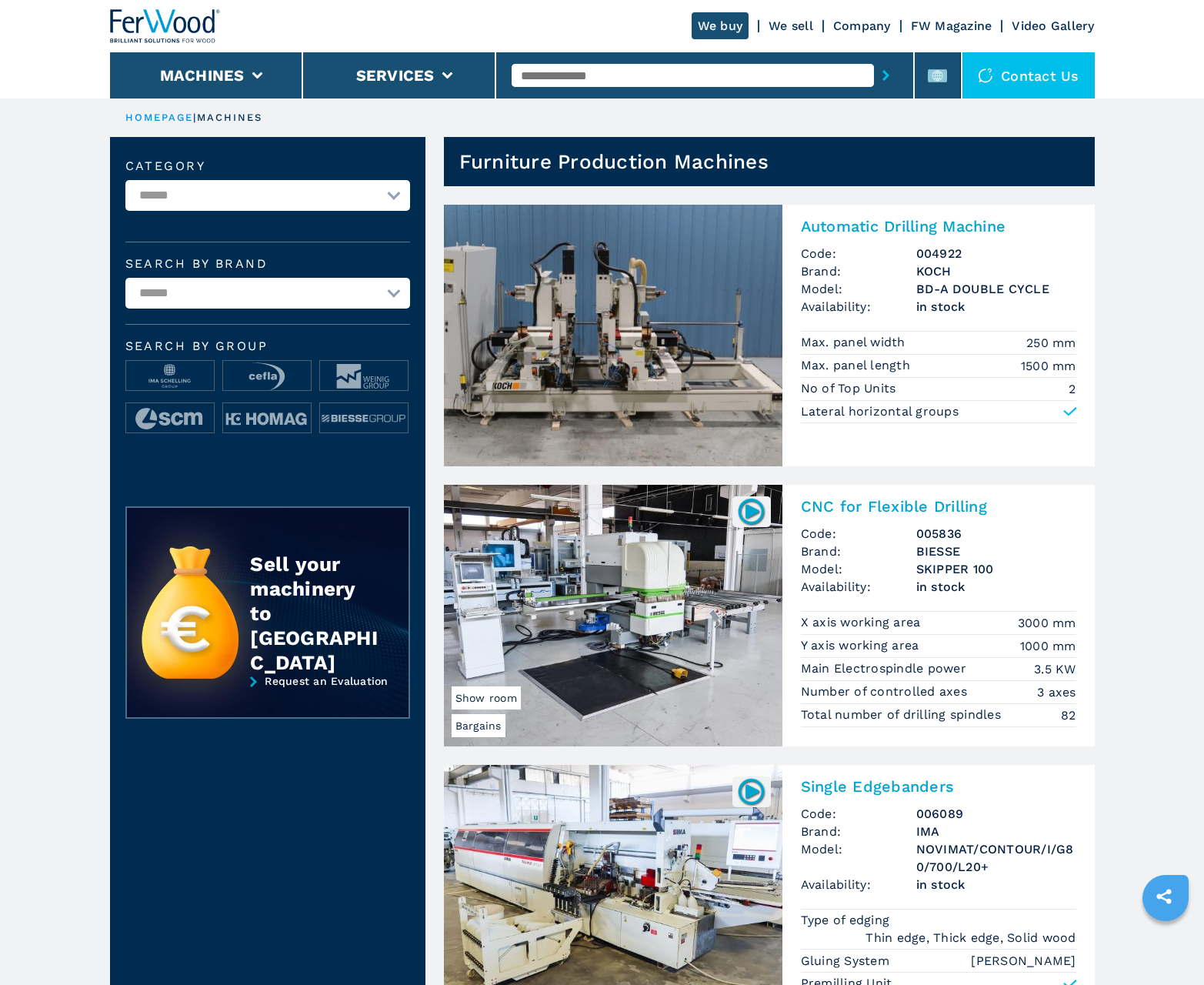
scroll to position [1539, 0]
